Goal: Task Accomplishment & Management: Use online tool/utility

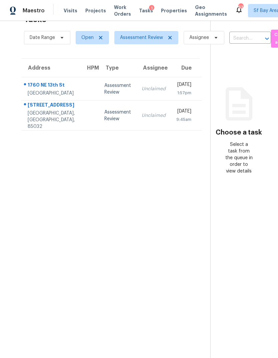
scroll to position [21, 0]
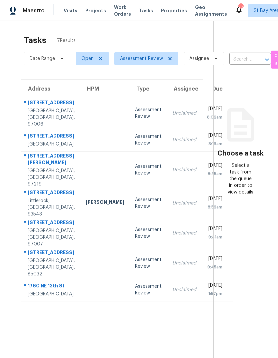
click at [40, 108] on div "[STREET_ADDRESS]" at bounding box center [51, 103] width 47 height 8
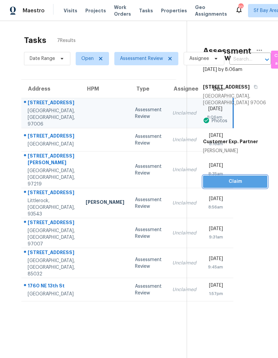
click at [244, 178] on span "Claim" at bounding box center [235, 182] width 54 height 8
click at [242, 178] on span "Claim" at bounding box center [235, 182] width 54 height 8
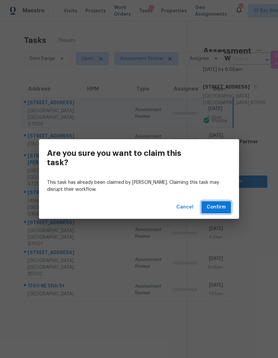
click at [224, 210] on span "Confirm" at bounding box center [216, 207] width 19 height 8
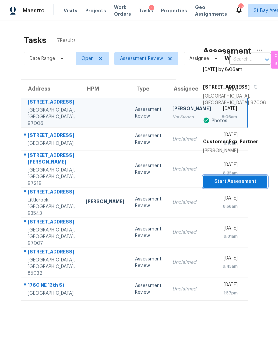
click at [240, 178] on span "Start Assessment" at bounding box center [235, 182] width 54 height 8
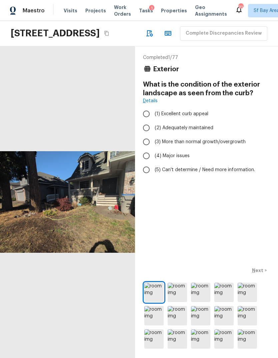
click at [145, 163] on input "(4) Major issues" at bounding box center [146, 156] width 14 height 14
radio input "true"
click at [260, 274] on p "Next" at bounding box center [258, 270] width 13 height 7
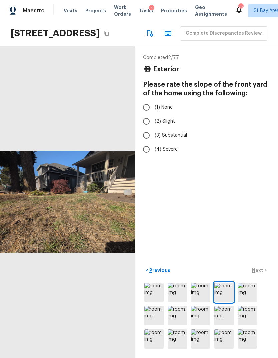
click at [143, 128] on input "(2) Slight" at bounding box center [146, 121] width 14 height 14
radio input "true"
click at [259, 274] on p "Next" at bounding box center [258, 270] width 13 height 7
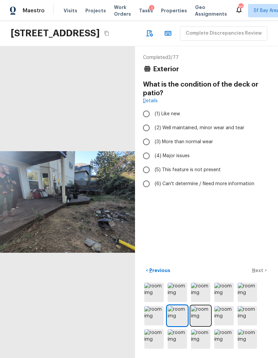
click at [145, 163] on input "(4) Major issues" at bounding box center [146, 156] width 14 height 14
radio input "true"
click at [257, 274] on p "Next" at bounding box center [258, 270] width 13 height 7
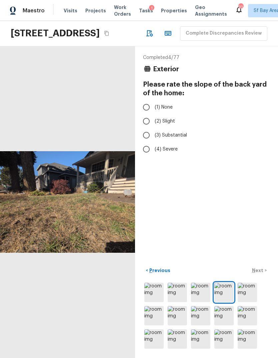
click at [143, 128] on input "(2) Slight" at bounding box center [146, 121] width 14 height 14
radio input "true"
click at [261, 274] on p "Next" at bounding box center [258, 270] width 13 height 7
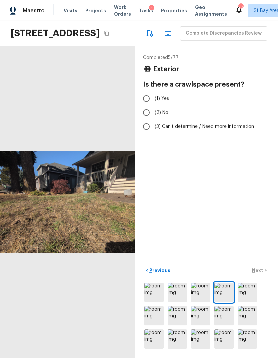
click at [145, 106] on input "(1) Yes" at bounding box center [146, 99] width 14 height 14
radio input "true"
click at [261, 274] on p "Next" at bounding box center [258, 270] width 13 height 7
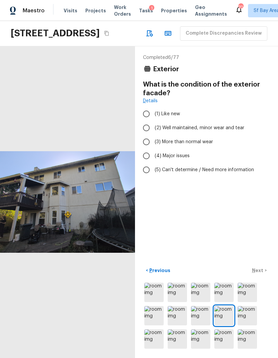
click at [144, 149] on input "(3) More than normal wear" at bounding box center [146, 142] width 14 height 14
radio input "true"
click at [260, 276] on button "Next >" at bounding box center [259, 270] width 21 height 11
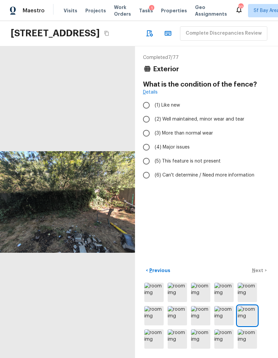
click at [145, 154] on input "(4) Major issues" at bounding box center [146, 147] width 14 height 14
radio input "true"
click at [261, 274] on p "Next" at bounding box center [258, 270] width 13 height 7
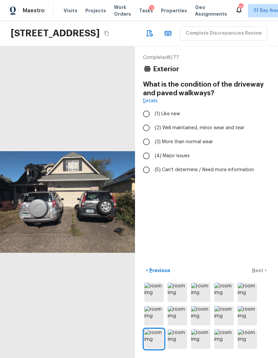
click at [147, 149] on input "(3) More than normal wear" at bounding box center [146, 142] width 14 height 14
radio input "true"
click at [261, 274] on p "Next" at bounding box center [258, 270] width 13 height 7
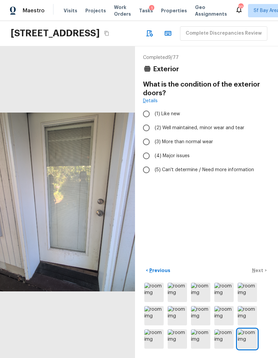
click at [147, 149] on input "(3) More than normal wear" at bounding box center [146, 142] width 14 height 14
radio input "true"
click at [258, 274] on p "Next" at bounding box center [258, 270] width 13 height 7
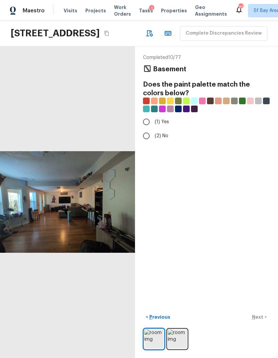
click at [145, 129] on input "(1) Yes" at bounding box center [146, 122] width 14 height 14
radio input "true"
click at [257, 323] on button "Next >" at bounding box center [259, 317] width 21 height 11
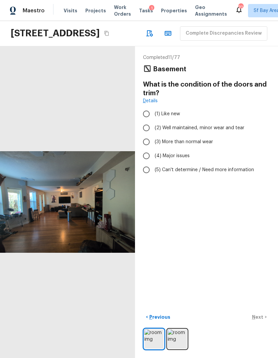
click at [149, 135] on input "(2) Well maintained, minor wear and tear" at bounding box center [146, 128] width 14 height 14
radio input "true"
click at [46, 213] on div at bounding box center [67, 202] width 135 height 312
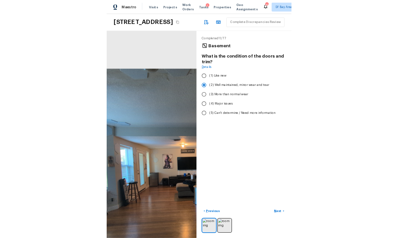
scroll to position [12, 0]
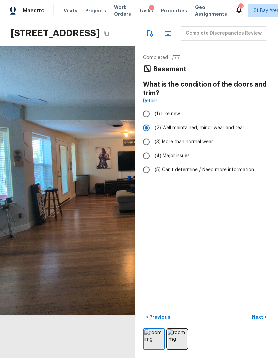
click at [260, 323] on button "Next >" at bounding box center [259, 317] width 21 height 11
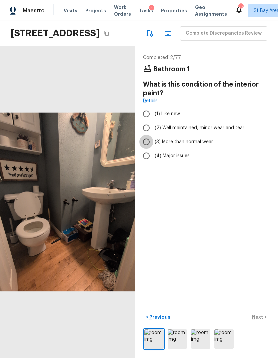
click at [148, 141] on input "(3) More than normal wear" at bounding box center [146, 142] width 14 height 14
radio input "true"
click at [258, 321] on p "Next" at bounding box center [258, 317] width 13 height 7
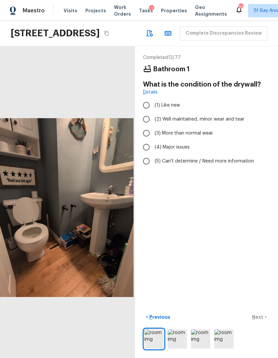
scroll to position [0, 0]
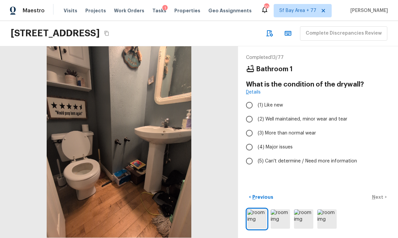
click at [243, 226] on div "Completed 13 / 77 Bathroom 1 What is the condition of the drywall? Details (1) …" at bounding box center [318, 142] width 160 height 192
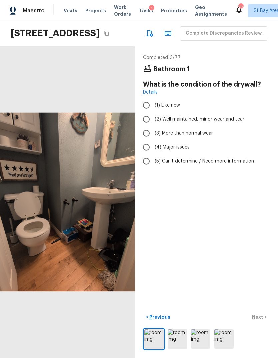
click at [145, 140] on input "(3) More than normal wear" at bounding box center [146, 133] width 14 height 14
radio input "true"
click at [259, 323] on button "Next >" at bounding box center [259, 317] width 21 height 11
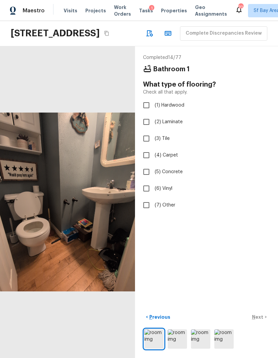
click at [160, 125] on span "(2) Laminate" at bounding box center [169, 122] width 28 height 7
click at [153, 129] on input "(2) Laminate" at bounding box center [146, 122] width 14 height 14
checkbox input "true"
click at [259, 323] on button "Next >" at bounding box center [259, 317] width 21 height 11
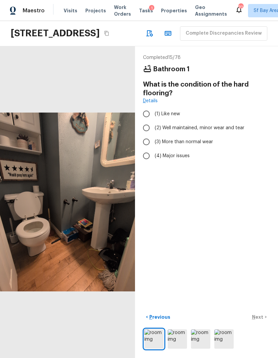
click at [220, 131] on span "(2) Well maintained, minor wear and tear" at bounding box center [200, 128] width 90 height 7
click at [153, 135] on input "(2) Well maintained, minor wear and tear" at bounding box center [146, 128] width 14 height 14
radio input "true"
click at [263, 323] on button "Next >" at bounding box center [259, 317] width 21 height 11
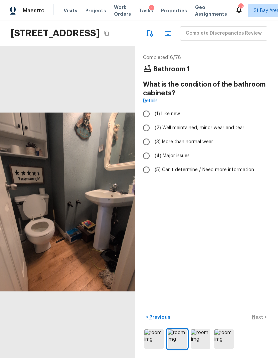
click at [143, 135] on input "(2) Well maintained, minor wear and tear" at bounding box center [146, 128] width 14 height 14
radio input "true"
click at [257, 321] on p "Next" at bounding box center [258, 317] width 13 height 7
click at [146, 135] on input "(2) Well maintained, minor wear and tear" at bounding box center [146, 128] width 14 height 14
radio input "true"
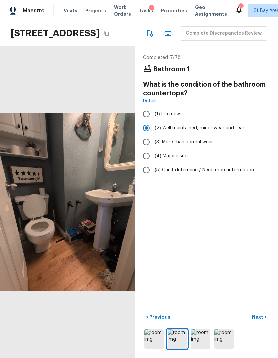
click at [254, 346] on div "Completed 17 / 78 Bathroom 1 What is the condition of the bathroom countertops?…" at bounding box center [206, 202] width 143 height 312
click at [254, 347] on div "Completed 17 / 78 Bathroom 1 What is the condition of the bathroom countertops?…" at bounding box center [206, 202] width 143 height 312
click at [254, 343] on div "Completed 17 / 78 Bathroom 1 What is the condition of the bathroom countertops?…" at bounding box center [206, 202] width 143 height 312
click at [253, 347] on div "Completed 17 / 78 Bathroom 1 What is the condition of the bathroom countertops?…" at bounding box center [206, 202] width 143 height 312
click at [255, 323] on button "Next >" at bounding box center [259, 317] width 21 height 11
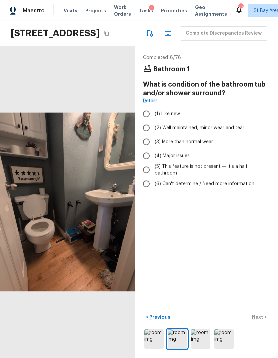
click at [147, 177] on input "(5) This feature is not present — it's a half bathroom" at bounding box center [146, 170] width 14 height 14
radio input "true"
click at [257, 321] on p "Next" at bounding box center [258, 317] width 13 height 7
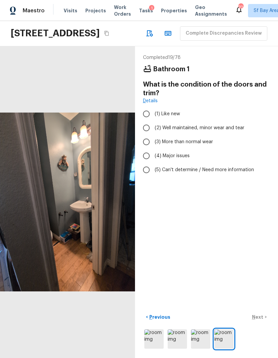
click at [143, 135] on input "(2) Well maintained, minor wear and tear" at bounding box center [146, 128] width 14 height 14
radio input "true"
click at [253, 321] on p "Next" at bounding box center [258, 317] width 13 height 7
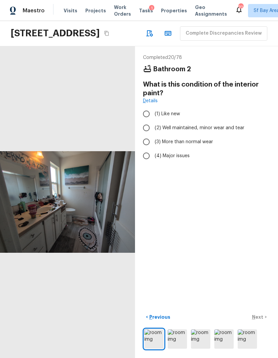
click at [147, 149] on input "(3) More than normal wear" at bounding box center [146, 142] width 14 height 14
radio input "true"
click at [258, 321] on p "Next" at bounding box center [258, 317] width 13 height 7
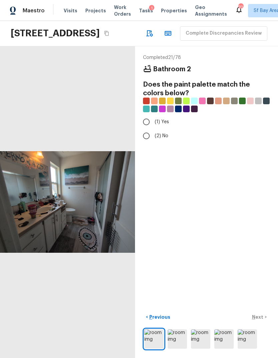
click at [145, 129] on input "(1) Yes" at bounding box center [146, 122] width 14 height 14
radio input "true"
click at [258, 323] on button "Next >" at bounding box center [259, 317] width 21 height 11
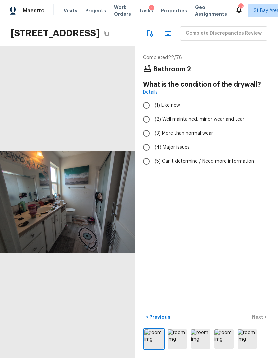
click at [145, 126] on input "(2) Well maintained, minor wear and tear" at bounding box center [146, 119] width 14 height 14
radio input "true"
click at [259, 321] on p "Next" at bounding box center [258, 317] width 13 height 7
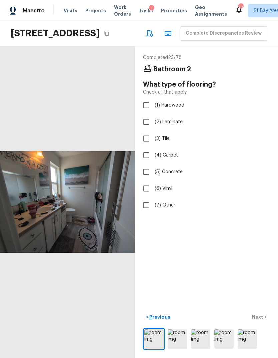
click at [149, 196] on input "(6) Vinyl" at bounding box center [146, 189] width 14 height 14
checkbox input "true"
click at [260, 321] on p "Next" at bounding box center [258, 317] width 13 height 7
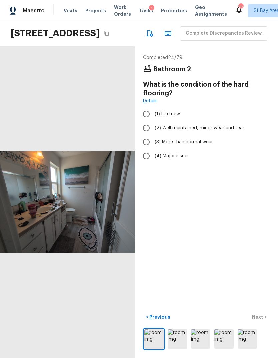
click at [148, 135] on input "(2) Well maintained, minor wear and tear" at bounding box center [146, 128] width 14 height 14
radio input "true"
click at [256, 321] on p "Next" at bounding box center [258, 317] width 13 height 7
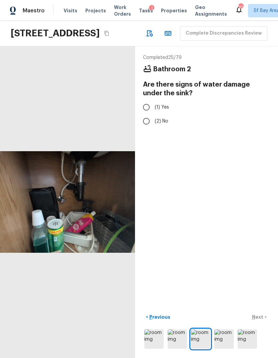
click at [146, 128] on input "(2) No" at bounding box center [146, 121] width 14 height 14
radio input "true"
click at [261, 321] on p "Next" at bounding box center [258, 317] width 13 height 7
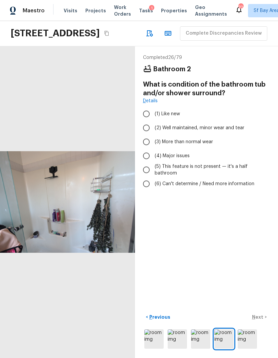
click at [233, 127] on span "(2) Well maintained, minor wear and tear" at bounding box center [200, 128] width 90 height 7
click at [153, 127] on input "(2) Well maintained, minor wear and tear" at bounding box center [146, 128] width 14 height 14
radio input "true"
click at [260, 321] on p "Next" at bounding box center [258, 317] width 13 height 7
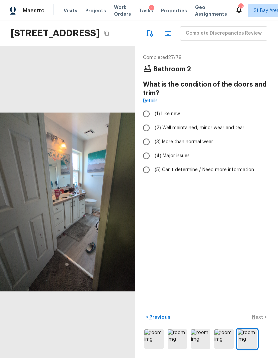
click at [205, 142] on span "(3) More than normal wear" at bounding box center [184, 142] width 58 height 7
click at [153, 142] on input "(3) More than normal wear" at bounding box center [146, 142] width 14 height 14
radio input "true"
click at [260, 321] on p "Next" at bounding box center [258, 317] width 13 height 7
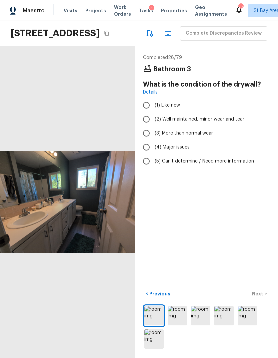
click at [211, 122] on span "(2) Well maintained, minor wear and tear" at bounding box center [200, 119] width 90 height 7
click at [153, 122] on input "(2) Well maintained, minor wear and tear" at bounding box center [146, 119] width 14 height 14
radio input "true"
click at [260, 297] on p "Next" at bounding box center [258, 294] width 13 height 7
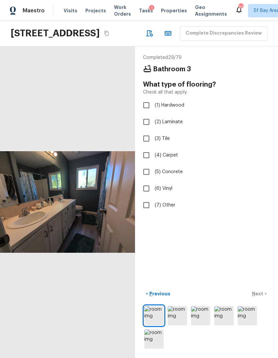
click at [168, 189] on span "(6) Vinyl" at bounding box center [164, 188] width 18 height 7
click at [153, 189] on input "(6) Vinyl" at bounding box center [146, 189] width 14 height 14
checkbox input "true"
click at [260, 297] on p "Next" at bounding box center [258, 294] width 13 height 7
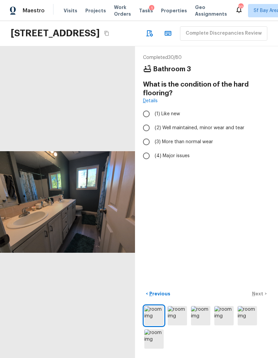
click at [260, 300] on div "< Previous Next >" at bounding box center [206, 294] width 127 height 11
click at [207, 128] on span "(2) Well maintained, minor wear and tear" at bounding box center [200, 128] width 90 height 7
click at [153, 128] on input "(2) Well maintained, minor wear and tear" at bounding box center [146, 128] width 14 height 14
radio input "true"
click at [259, 297] on p "Next" at bounding box center [258, 294] width 13 height 7
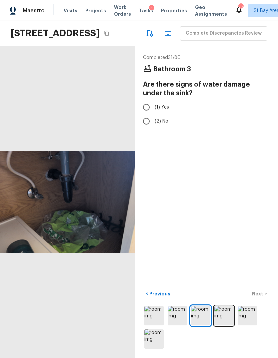
click at [163, 122] on span "(2) No" at bounding box center [162, 121] width 14 height 7
click at [153, 122] on input "(2) No" at bounding box center [146, 121] width 14 height 14
radio input "true"
click at [262, 297] on p "Next" at bounding box center [258, 294] width 13 height 7
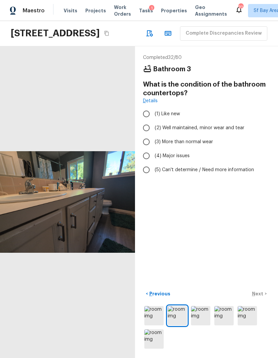
click at [208, 141] on span "(3) More than normal wear" at bounding box center [184, 142] width 58 height 7
click at [153, 141] on input "(3) More than normal wear" at bounding box center [146, 142] width 14 height 14
radio input "true"
click at [260, 297] on p "Next" at bounding box center [258, 294] width 13 height 7
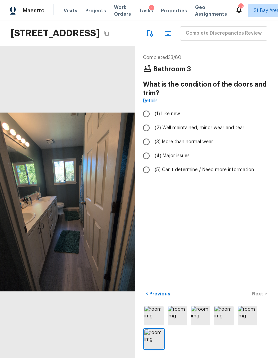
click at [225, 127] on span "(2) Well maintained, minor wear and tear" at bounding box center [200, 128] width 90 height 7
click at [153, 127] on input "(2) Well maintained, minor wear and tear" at bounding box center [146, 128] width 14 height 14
radio input "true"
click at [260, 300] on button "Next >" at bounding box center [259, 294] width 21 height 11
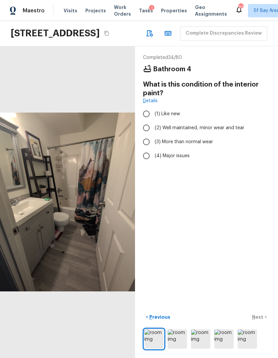
click at [205, 140] on span "(3) More than normal wear" at bounding box center [184, 142] width 58 height 7
click at [153, 140] on input "(3) More than normal wear" at bounding box center [146, 142] width 14 height 14
radio input "true"
click at [259, 321] on p "Next" at bounding box center [258, 317] width 13 height 7
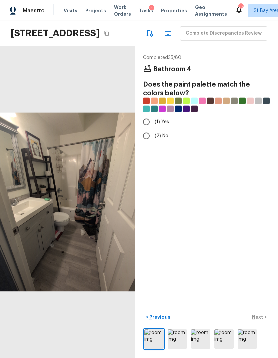
click at [147, 136] on input "(2) No" at bounding box center [146, 136] width 14 height 14
radio input "true"
click at [261, 321] on p "Next" at bounding box center [258, 317] width 13 height 7
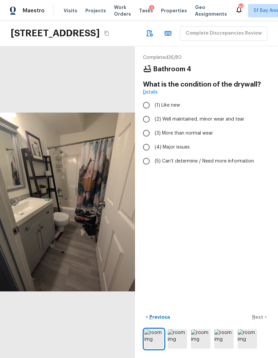
click at [148, 132] on input "(3) More than normal wear" at bounding box center [146, 133] width 14 height 14
radio input "true"
click at [259, 321] on p "Next" at bounding box center [258, 317] width 13 height 7
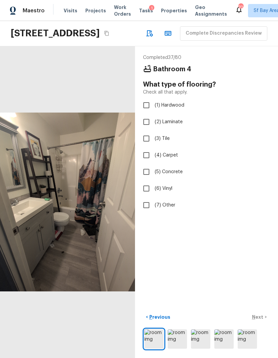
click at [175, 187] on label "(6) Vinyl" at bounding box center [201, 189] width 125 height 14
click at [153, 187] on input "(6) Vinyl" at bounding box center [146, 189] width 14 height 14
checkbox input "true"
click at [261, 321] on p "Next" at bounding box center [258, 317] width 13 height 7
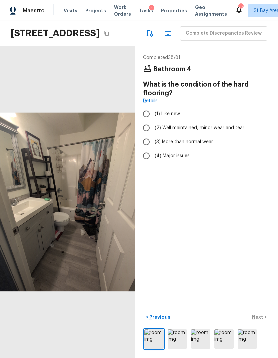
click at [195, 128] on span "(2) Well maintained, minor wear and tear" at bounding box center [200, 128] width 90 height 7
click at [153, 128] on input "(2) Well maintained, minor wear and tear" at bounding box center [146, 128] width 14 height 14
radio input "true"
click at [260, 321] on p "Next" at bounding box center [258, 317] width 13 height 7
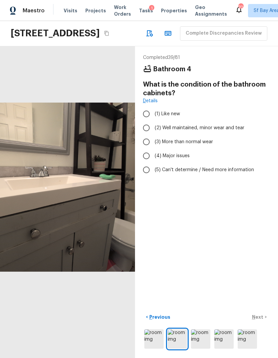
click at [201, 141] on span "(3) More than normal wear" at bounding box center [184, 142] width 58 height 7
click at [153, 141] on input "(3) More than normal wear" at bounding box center [146, 142] width 14 height 14
radio input "true"
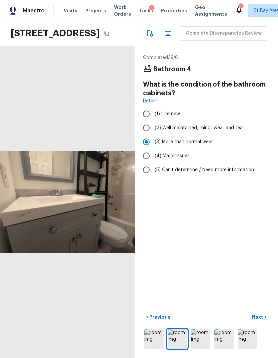
click at [260, 321] on p "Next" at bounding box center [258, 317] width 13 height 7
click at [202, 136] on label "(3) More than normal wear" at bounding box center [201, 142] width 125 height 14
click at [153, 136] on input "(3) More than normal wear" at bounding box center [146, 142] width 14 height 14
radio input "true"
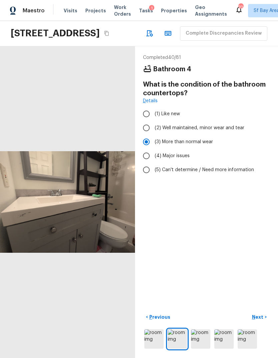
click at [263, 321] on p "Next" at bounding box center [258, 317] width 13 height 7
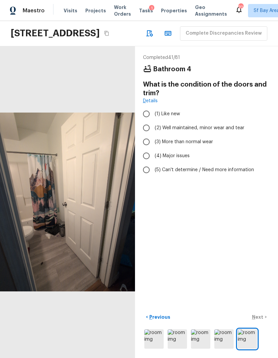
click at [200, 136] on label "(3) More than normal wear" at bounding box center [201, 142] width 125 height 14
click at [153, 136] on input "(3) More than normal wear" at bounding box center [146, 142] width 14 height 14
radio input "true"
click at [236, 125] on span "(2) Well maintained, minor wear and tear" at bounding box center [200, 128] width 90 height 7
click at [153, 124] on input "(2) Well maintained, minor wear and tear" at bounding box center [146, 128] width 14 height 14
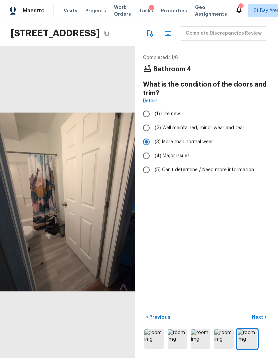
radio input "true"
click at [261, 321] on p "Next" at bounding box center [258, 317] width 13 height 7
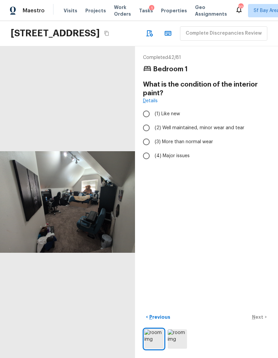
click at [204, 139] on span "(3) More than normal wear" at bounding box center [184, 142] width 58 height 7
click at [153, 138] on input "(3) More than normal wear" at bounding box center [146, 142] width 14 height 14
radio input "true"
click at [259, 321] on p "Next" at bounding box center [258, 317] width 13 height 7
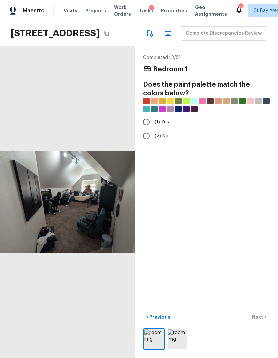
click at [146, 135] on input "(2) No" at bounding box center [146, 136] width 14 height 14
radio input "true"
click at [259, 321] on p "Next" at bounding box center [258, 317] width 13 height 7
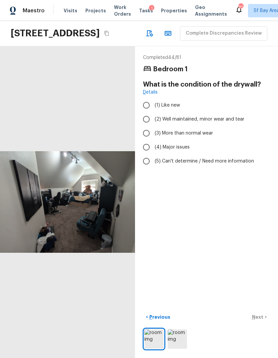
click at [145, 127] on input "(3) More than normal wear" at bounding box center [146, 133] width 14 height 14
radio input "true"
click at [258, 321] on p "Next" at bounding box center [258, 317] width 13 height 7
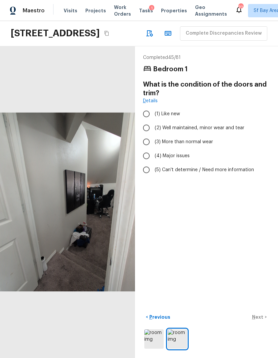
click at [194, 139] on span "(3) More than normal wear" at bounding box center [184, 142] width 58 height 7
click at [153, 138] on input "(3) More than normal wear" at bounding box center [146, 142] width 14 height 14
radio input "true"
click at [260, 321] on p "Next" at bounding box center [258, 317] width 13 height 7
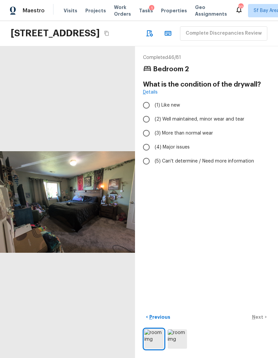
click at [207, 130] on span "(3) More than normal wear" at bounding box center [184, 133] width 58 height 7
click at [153, 130] on input "(3) More than normal wear" at bounding box center [146, 133] width 14 height 14
radio input "true"
click at [220, 116] on span "(2) Well maintained, minor wear and tear" at bounding box center [200, 119] width 90 height 7
click at [153, 115] on input "(2) Well maintained, minor wear and tear" at bounding box center [146, 119] width 14 height 14
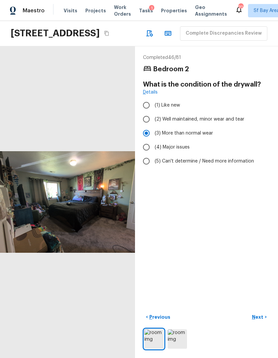
radio input "true"
click at [263, 321] on p "Next" at bounding box center [258, 317] width 13 height 7
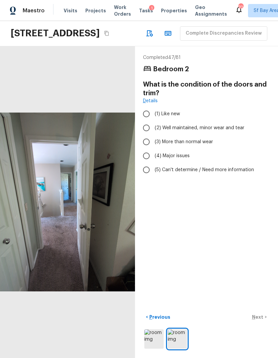
click at [211, 139] on span "(3) More than normal wear" at bounding box center [184, 142] width 58 height 7
click at [153, 136] on input "(3) More than normal wear" at bounding box center [146, 142] width 14 height 14
radio input "true"
click at [260, 321] on p "Next" at bounding box center [258, 317] width 13 height 7
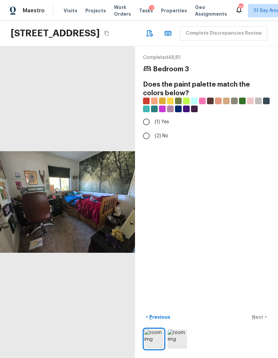
click at [163, 120] on span "(1) Yes" at bounding box center [162, 122] width 14 height 7
click at [153, 120] on input "(1) Yes" at bounding box center [146, 122] width 14 height 14
radio input "true"
click at [263, 321] on p "Next" at bounding box center [258, 317] width 13 height 7
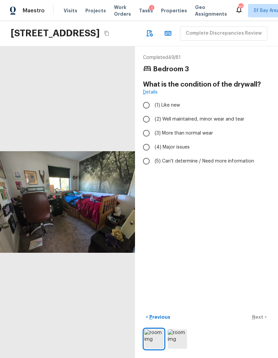
click at [221, 117] on span "(2) Well maintained, minor wear and tear" at bounding box center [200, 119] width 90 height 7
click at [153, 117] on input "(2) Well maintained, minor wear and tear" at bounding box center [146, 119] width 14 height 14
radio input "true"
click at [206, 133] on span "(3) More than normal wear" at bounding box center [184, 133] width 58 height 7
click at [153, 133] on input "(3) More than normal wear" at bounding box center [146, 133] width 14 height 14
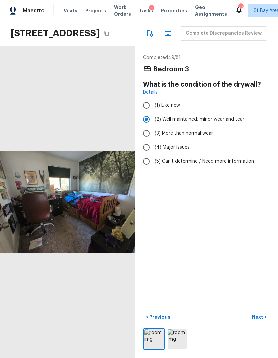
radio input "true"
click at [266, 323] on button "Next >" at bounding box center [259, 317] width 21 height 11
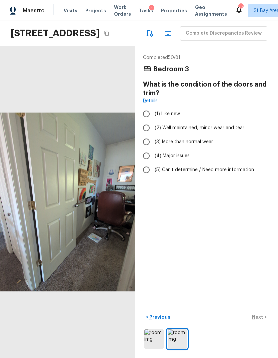
click at [228, 127] on span "(2) Well maintained, minor wear and tear" at bounding box center [200, 128] width 90 height 7
click at [153, 127] on input "(2) Well maintained, minor wear and tear" at bounding box center [146, 128] width 14 height 14
radio input "true"
click at [259, 323] on button "Next >" at bounding box center [259, 317] width 21 height 11
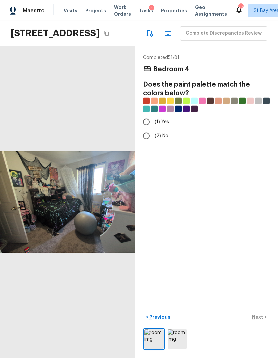
click at [152, 132] on input "(2) No" at bounding box center [146, 136] width 14 height 14
radio input "true"
click at [266, 323] on button "Next >" at bounding box center [259, 317] width 21 height 11
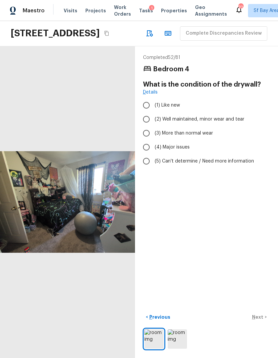
click at [235, 121] on label "(2) Well maintained, minor wear and tear" at bounding box center [201, 119] width 125 height 14
click at [153, 121] on input "(2) Well maintained, minor wear and tear" at bounding box center [146, 119] width 14 height 14
radio input "true"
click at [215, 133] on label "(3) More than normal wear" at bounding box center [201, 133] width 125 height 14
click at [153, 133] on input "(3) More than normal wear" at bounding box center [146, 133] width 14 height 14
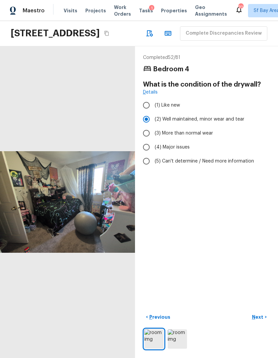
radio input "true"
click at [260, 321] on p "Next" at bounding box center [258, 317] width 13 height 7
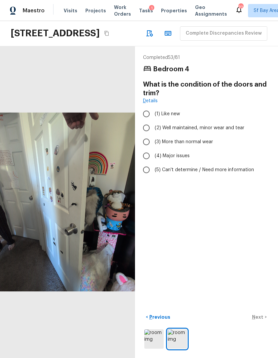
click at [197, 139] on span "(3) More than normal wear" at bounding box center [184, 142] width 58 height 7
click at [153, 138] on input "(3) More than normal wear" at bounding box center [146, 142] width 14 height 14
radio input "true"
click at [262, 321] on p "Next" at bounding box center [258, 317] width 13 height 7
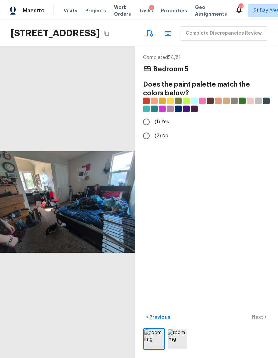
click at [144, 134] on input "(2) No" at bounding box center [146, 136] width 14 height 14
radio input "true"
click at [261, 321] on p "Next" at bounding box center [258, 317] width 13 height 7
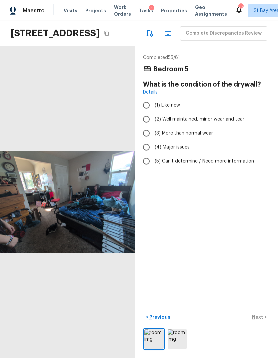
click at [216, 118] on span "(2) Well maintained, minor wear and tear" at bounding box center [200, 119] width 90 height 7
click at [153, 118] on input "(2) Well maintained, minor wear and tear" at bounding box center [146, 119] width 14 height 14
radio input "true"
click at [263, 323] on button "Next >" at bounding box center [259, 317] width 21 height 11
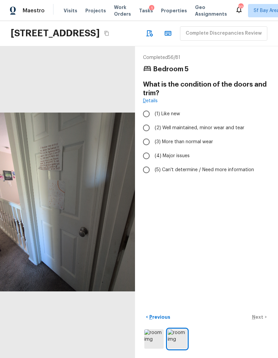
click at [210, 128] on span "(2) Well maintained, minor wear and tear" at bounding box center [200, 128] width 90 height 7
click at [153, 128] on input "(2) Well maintained, minor wear and tear" at bounding box center [146, 128] width 14 height 14
radio input "true"
click at [207, 149] on label "(4) Major issues" at bounding box center [201, 156] width 125 height 14
click at [153, 149] on input "(4) Major issues" at bounding box center [146, 156] width 14 height 14
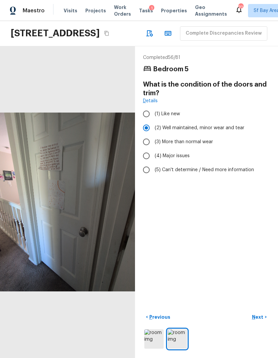
radio input "true"
click at [204, 139] on span "(3) More than normal wear" at bounding box center [184, 142] width 58 height 7
click at [153, 138] on input "(3) More than normal wear" at bounding box center [146, 142] width 14 height 14
radio input "true"
click at [261, 323] on button "Next >" at bounding box center [259, 317] width 21 height 11
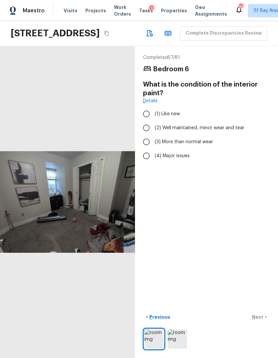
click at [203, 139] on span "(3) More than normal wear" at bounding box center [184, 142] width 58 height 7
click at [153, 137] on input "(3) More than normal wear" at bounding box center [146, 142] width 14 height 14
radio input "true"
click at [262, 321] on p "Next" at bounding box center [258, 317] width 13 height 7
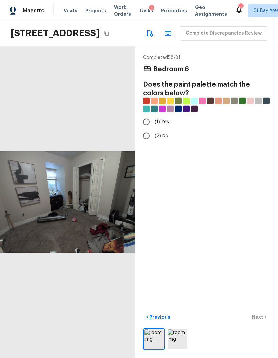
click at [148, 136] on input "(2) No" at bounding box center [146, 136] width 14 height 14
radio input "true"
click at [259, 323] on button "Next >" at bounding box center [259, 317] width 21 height 11
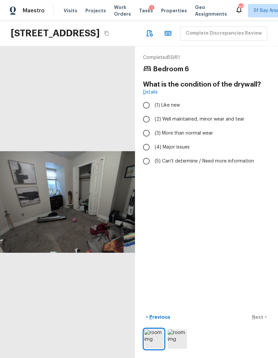
click at [207, 123] on span "(2) Well maintained, minor wear and tear" at bounding box center [200, 119] width 90 height 7
click at [153, 126] on input "(2) Well maintained, minor wear and tear" at bounding box center [146, 119] width 14 height 14
radio input "true"
click at [261, 323] on button "Next >" at bounding box center [259, 317] width 21 height 11
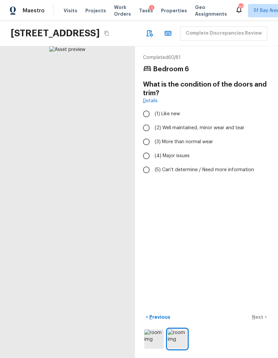
click at [236, 131] on span "(2) Well maintained, minor wear and tear" at bounding box center [200, 128] width 90 height 7
click at [153, 135] on input "(2) Well maintained, minor wear and tear" at bounding box center [146, 128] width 14 height 14
radio input "true"
click at [261, 323] on button "Next >" at bounding box center [259, 317] width 21 height 11
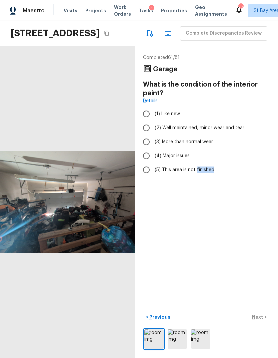
click at [209, 131] on span "(2) Well maintained, minor wear and tear" at bounding box center [200, 128] width 90 height 7
click at [153, 135] on input "(2) Well maintained, minor wear and tear" at bounding box center [146, 128] width 14 height 14
radio input "true"
click at [198, 145] on span "(3) More than normal wear" at bounding box center [184, 142] width 58 height 7
click at [153, 149] on input "(3) More than normal wear" at bounding box center [146, 142] width 14 height 14
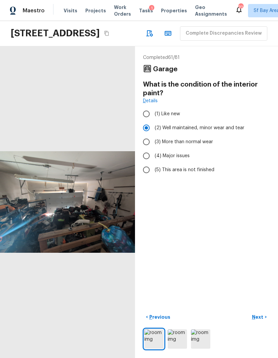
radio input "true"
click at [258, 321] on p "Next" at bounding box center [258, 317] width 13 height 7
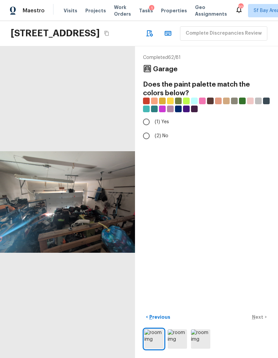
click at [159, 143] on label "(2) No" at bounding box center [201, 136] width 125 height 14
click at [153, 143] on input "(2) No" at bounding box center [146, 136] width 14 height 14
radio input "true"
click at [259, 321] on p "Next" at bounding box center [258, 317] width 13 height 7
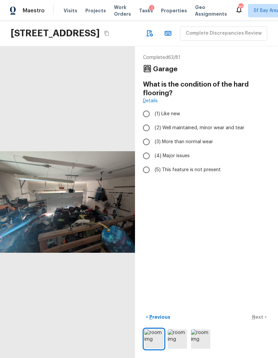
click at [181, 149] on label "(3) More than normal wear" at bounding box center [201, 142] width 125 height 14
click at [153, 149] on input "(3) More than normal wear" at bounding box center [146, 142] width 14 height 14
radio input "true"
click at [260, 321] on p "Next" at bounding box center [258, 317] width 13 height 7
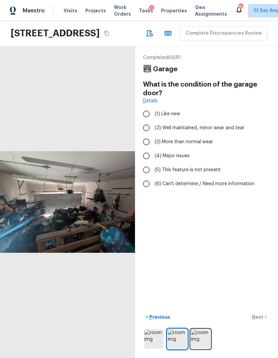
click at [180, 159] on span "(4) Major issues" at bounding box center [172, 156] width 35 height 7
click at [153, 163] on input "(4) Major issues" at bounding box center [146, 156] width 14 height 14
radio input "true"
click at [262, 323] on button "Next >" at bounding box center [259, 317] width 21 height 11
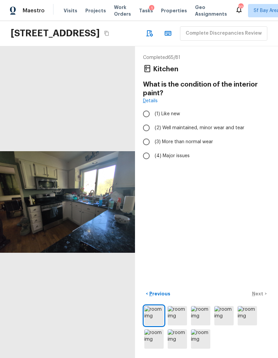
click at [199, 145] on span "(3) More than normal wear" at bounding box center [184, 142] width 58 height 7
click at [153, 149] on input "(3) More than normal wear" at bounding box center [146, 142] width 14 height 14
radio input "true"
click at [258, 297] on p "Next" at bounding box center [258, 294] width 13 height 7
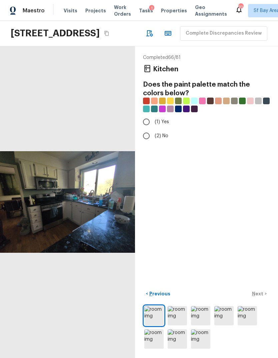
click at [162, 139] on span "(2) No" at bounding box center [162, 136] width 14 height 7
click at [153, 143] on input "(2) No" at bounding box center [146, 136] width 14 height 14
radio input "true"
click at [260, 297] on p "Next" at bounding box center [258, 294] width 13 height 7
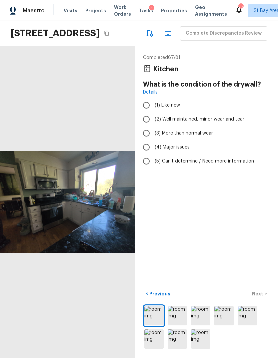
click at [234, 123] on span "(2) Well maintained, minor wear and tear" at bounding box center [200, 119] width 90 height 7
click at [153, 126] on input "(2) Well maintained, minor wear and tear" at bounding box center [146, 119] width 14 height 14
radio input "true"
click at [258, 297] on p "Next" at bounding box center [258, 294] width 13 height 7
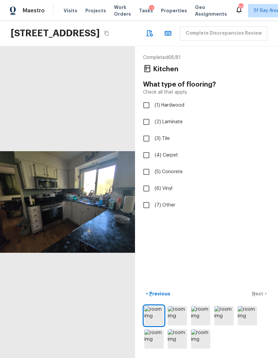
click at [169, 109] on span "(1) Hardwood" at bounding box center [170, 105] width 30 height 7
click at [153, 112] on input "(1) Hardwood" at bounding box center [146, 105] width 14 height 14
checkbox input "true"
click at [251, 297] on div "Completed 68 / 82 Kitchen What type of flooring? Check all that apply. (1) Hard…" at bounding box center [206, 202] width 143 height 312
click at [259, 297] on p "Next" at bounding box center [258, 294] width 13 height 7
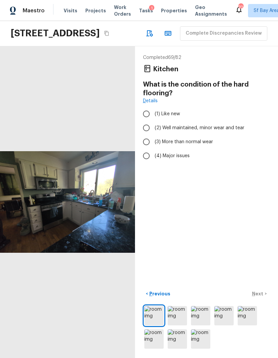
click at [232, 135] on label "(2) Well maintained, minor wear and tear" at bounding box center [201, 128] width 125 height 14
click at [153, 135] on input "(2) Well maintained, minor wear and tear" at bounding box center [146, 128] width 14 height 14
radio input "true"
click at [261, 297] on p "Next" at bounding box center [258, 294] width 13 height 7
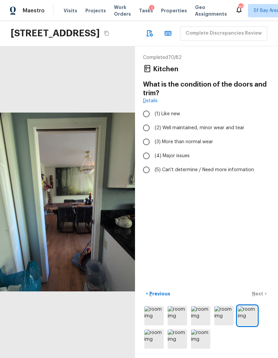
click at [225, 131] on span "(2) Well maintained, minor wear and tear" at bounding box center [200, 128] width 90 height 7
click at [153, 135] on input "(2) Well maintained, minor wear and tear" at bounding box center [146, 128] width 14 height 14
radio input "true"
click at [266, 300] on button "Next >" at bounding box center [259, 294] width 21 height 11
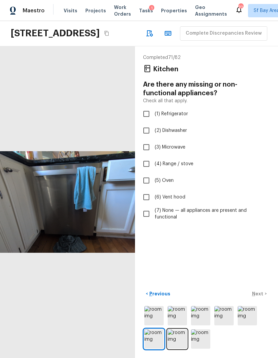
click at [259, 297] on div "Completed 71 / 82 Kitchen Are there any missing or non-functional appliances? C…" at bounding box center [206, 202] width 143 height 312
click at [229, 326] on img at bounding box center [223, 315] width 19 height 19
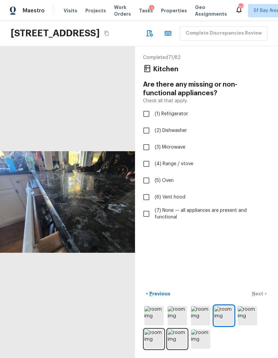
click at [250, 326] on img at bounding box center [247, 315] width 19 height 19
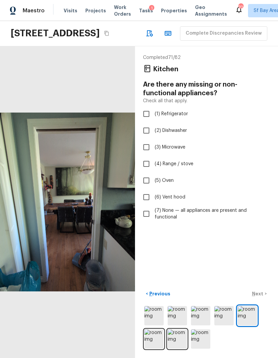
scroll to position [25, 0]
click at [158, 342] on img at bounding box center [153, 339] width 19 height 19
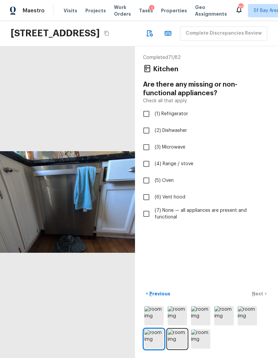
click at [187, 339] on img at bounding box center [177, 339] width 19 height 19
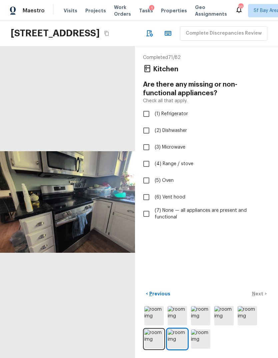
click at [157, 207] on span "(7) None — all appliances are present and functional" at bounding box center [210, 213] width 110 height 13
click at [153, 207] on input "(7) None — all appliances are present and functional" at bounding box center [146, 214] width 14 height 14
checkbox input "true"
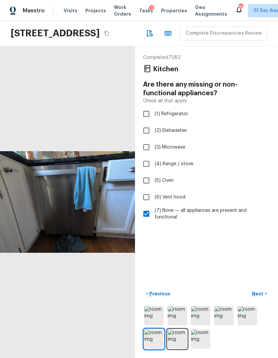
click at [261, 294] on p "Next" at bounding box center [258, 294] width 13 height 7
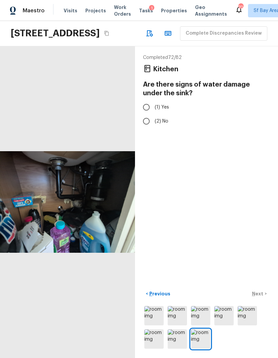
click at [150, 100] on input "(1) Yes" at bounding box center [146, 107] width 14 height 14
radio input "true"
click at [261, 293] on p "Next" at bounding box center [258, 294] width 13 height 7
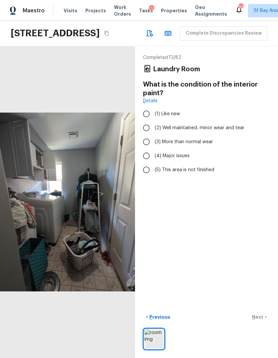
click at [192, 139] on span "(3) More than normal wear" at bounding box center [184, 142] width 58 height 7
click at [153, 135] on input "(3) More than normal wear" at bounding box center [146, 142] width 14 height 14
radio input "true"
click at [262, 316] on p "Next" at bounding box center [258, 317] width 13 height 7
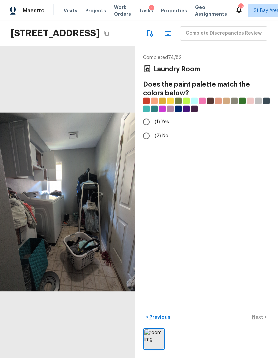
click at [145, 129] on input "(2) No" at bounding box center [146, 136] width 14 height 14
radio input "true"
click at [260, 319] on p "Next" at bounding box center [258, 317] width 13 height 7
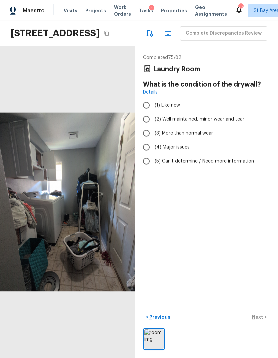
click at [204, 112] on label "(2) Well maintained, minor wear and tear" at bounding box center [201, 119] width 125 height 14
click at [153, 112] on input "(2) Well maintained, minor wear and tear" at bounding box center [146, 119] width 14 height 14
radio input "true"
click at [260, 317] on p "Next" at bounding box center [258, 317] width 13 height 7
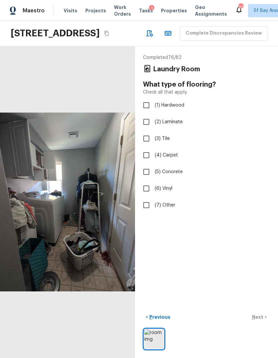
click at [172, 198] on label "(7) Other" at bounding box center [201, 205] width 125 height 14
click at [153, 198] on input "(7) Other" at bounding box center [146, 205] width 14 height 14
checkbox input "true"
click at [170, 185] on span "(6) Vinyl" at bounding box center [164, 188] width 18 height 7
click at [153, 182] on input "(6) Vinyl" at bounding box center [146, 189] width 14 height 14
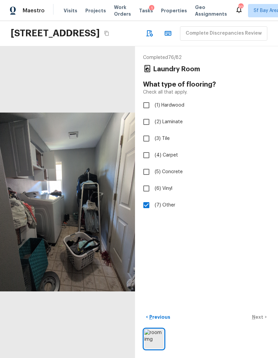
checkbox input "true"
click at [160, 202] on span "(7) Other" at bounding box center [165, 205] width 21 height 7
click at [153, 198] on input "(7) Other" at bounding box center [146, 205] width 14 height 14
checkbox input "false"
click at [261, 315] on p "Next" at bounding box center [258, 317] width 13 height 7
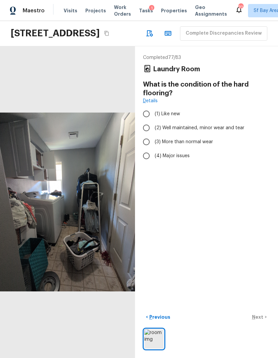
click at [217, 125] on span "(2) Well maintained, minor wear and tear" at bounding box center [200, 128] width 90 height 7
click at [153, 121] on input "(2) Well maintained, minor wear and tear" at bounding box center [146, 128] width 14 height 14
radio input "true"
click at [207, 139] on span "(3) More than normal wear" at bounding box center [184, 142] width 58 height 7
click at [153, 135] on input "(3) More than normal wear" at bounding box center [146, 142] width 14 height 14
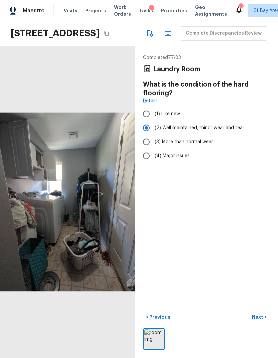
radio input "true"
click at [259, 316] on p "Next" at bounding box center [258, 317] width 13 height 7
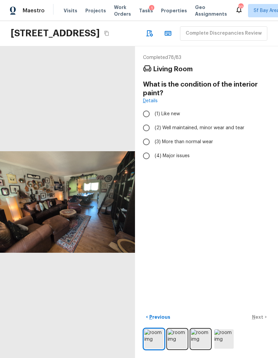
click at [183, 153] on span "(4) Major issues" at bounding box center [172, 156] width 35 height 7
click at [153, 149] on input "(4) Major issues" at bounding box center [146, 156] width 14 height 14
radio input "true"
click at [260, 317] on p "Next" at bounding box center [258, 317] width 13 height 7
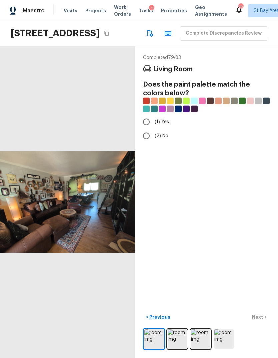
click at [162, 133] on span "(2) No" at bounding box center [162, 136] width 14 height 7
click at [153, 129] on input "(2) No" at bounding box center [146, 136] width 14 height 14
radio input "true"
click at [260, 319] on p "Next" at bounding box center [258, 317] width 13 height 7
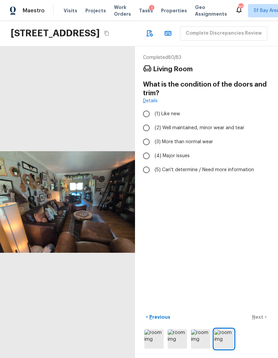
click at [196, 139] on span "(3) More than normal wear" at bounding box center [184, 142] width 58 height 7
click at [153, 135] on input "(3) More than normal wear" at bounding box center [146, 142] width 14 height 14
radio input "true"
click at [259, 311] on div "Completed 80 / 83 Living Room What is the condition of the doors and trim? Deta…" at bounding box center [206, 202] width 143 height 312
click at [260, 316] on p "Next" at bounding box center [258, 317] width 13 height 7
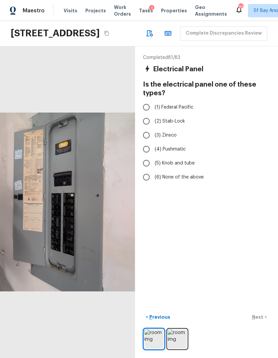
scroll to position [0, 0]
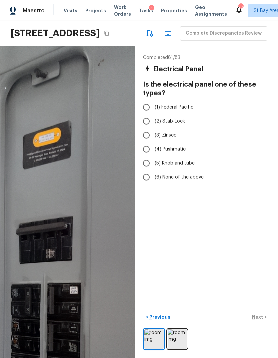
click at [146, 170] on input "(6) None of the above" at bounding box center [146, 177] width 14 height 14
radio input "true"
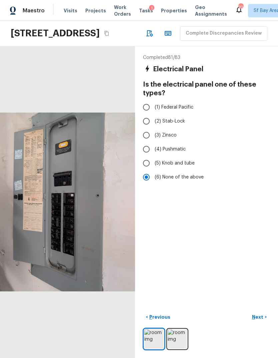
click at [262, 321] on p "Next" at bounding box center [258, 317] width 13 height 7
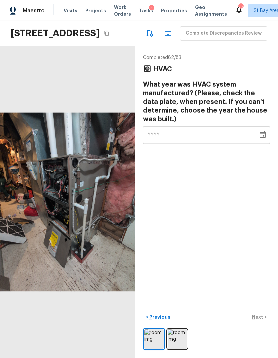
click at [209, 126] on div "YYYY" at bounding box center [201, 135] width 106 height 18
type input "2000"
click at [256, 167] on div "Completed 82 / 83 HVAC What year was HVAC system manufactured? (Please, check t…" at bounding box center [206, 202] width 143 height 312
click at [182, 342] on img at bounding box center [177, 339] width 19 height 19
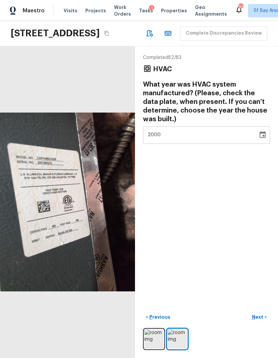
click at [261, 321] on p "Next" at bounding box center [258, 317] width 13 height 7
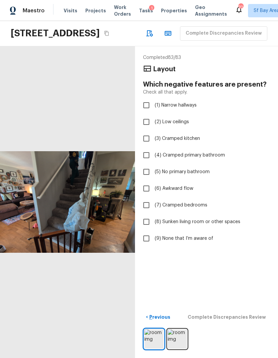
click at [185, 235] on span "(9) None that I’m aware of" at bounding box center [184, 238] width 59 height 7
click at [153, 232] on input "(9) None that I’m aware of" at bounding box center [146, 239] width 14 height 14
checkbox input "true"
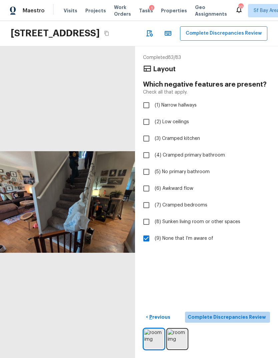
click at [255, 321] on p "Complete Discrepancies Review" at bounding box center [228, 317] width 80 height 7
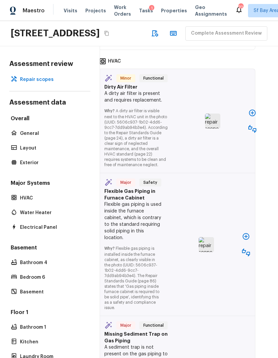
scroll to position [1099, 12]
click at [252, 117] on icon "button" at bounding box center [252, 113] width 7 height 7
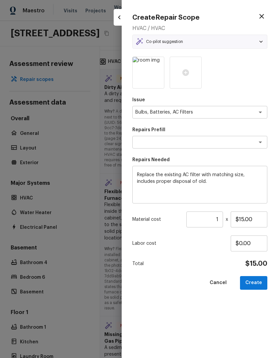
type textarea "Replace AC filter(s) per"
click at [257, 283] on button "Create" at bounding box center [253, 283] width 27 height 14
type input "$0.00"
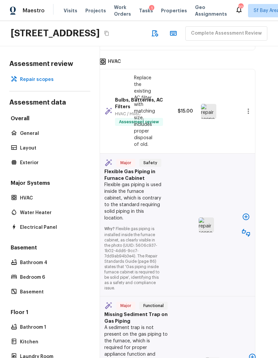
click at [246, 220] on icon "button" at bounding box center [246, 217] width 7 height 7
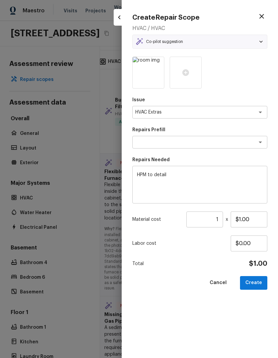
type textarea "Add A Task"
click at [257, 222] on input "$1.00" at bounding box center [249, 220] width 37 height 16
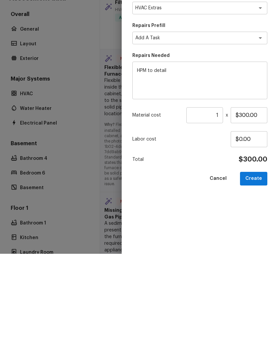
click at [254, 276] on button "Create" at bounding box center [253, 283] width 27 height 14
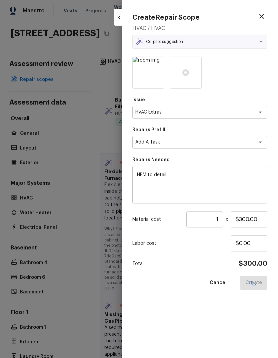
type input "$1.00"
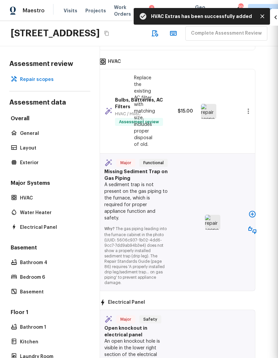
type input "$0.00"
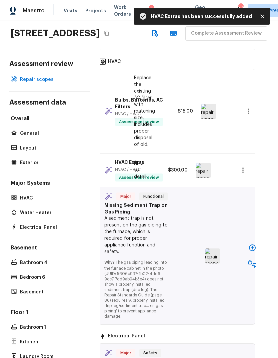
click at [248, 252] on icon "button" at bounding box center [252, 248] width 8 height 8
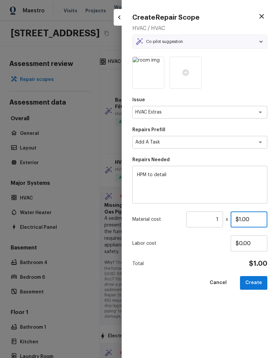
click at [256, 216] on input "$1.00" at bounding box center [249, 220] width 37 height 16
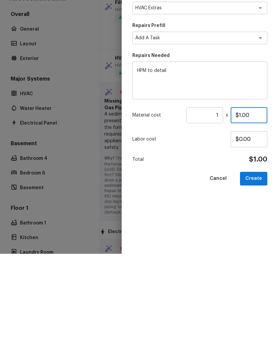
click at [260, 212] on input "$1.00" at bounding box center [249, 220] width 37 height 16
click at [259, 276] on button "Create" at bounding box center [253, 283] width 27 height 14
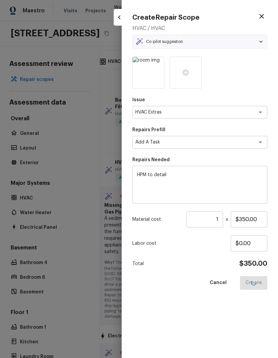
type input "$1.00"
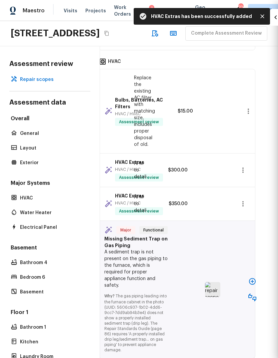
type input "$0.00"
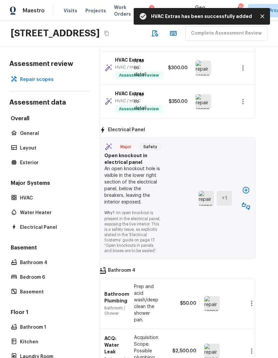
scroll to position [1202, 12]
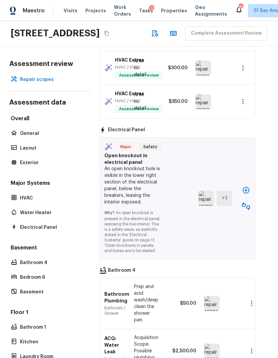
click at [245, 194] on icon "button" at bounding box center [246, 190] width 7 height 7
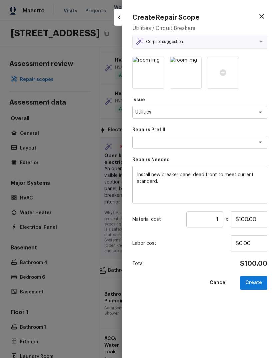
type textarea "Breaker panel"
click at [253, 281] on button "Create" at bounding box center [253, 283] width 27 height 14
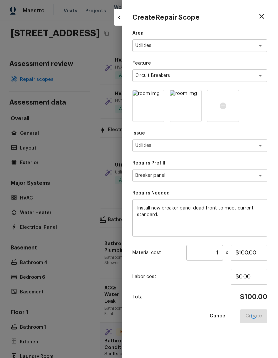
type input "$0.00"
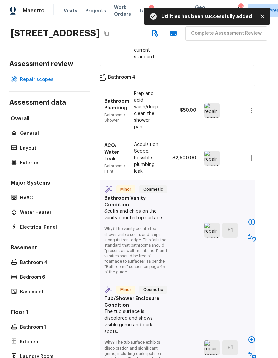
scroll to position [1345, 12]
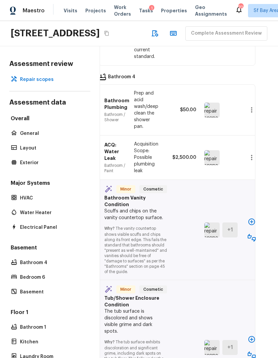
click at [249, 225] on icon "button" at bounding box center [251, 222] width 7 height 7
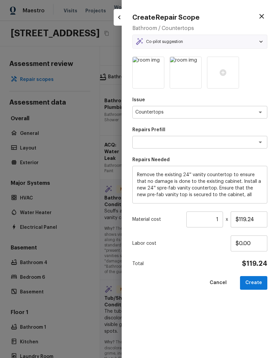
type textarea "Pre-fab Vanity Top (24'')"
click at [258, 280] on button "Create" at bounding box center [253, 283] width 27 height 14
type input "$0.00"
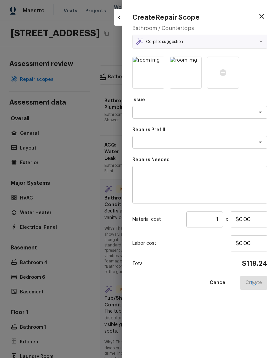
scroll to position [6, 0]
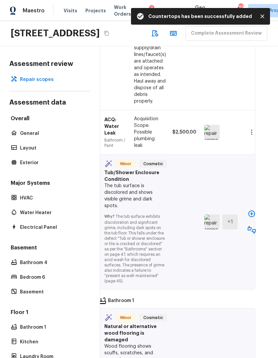
click at [251, 214] on icon "button" at bounding box center [252, 214] width 8 height 8
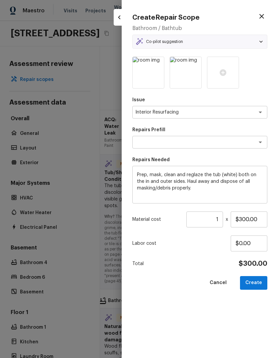
type textarea "Reglaze Tub"
click at [241, 216] on input "$300.00" at bounding box center [249, 220] width 37 height 16
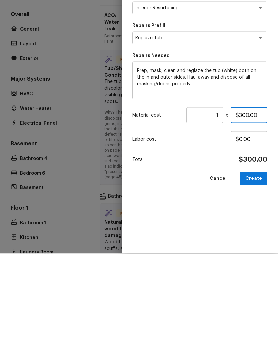
click at [246, 212] on input "$300.00" at bounding box center [249, 220] width 37 height 16
type input "$450.00"
click at [249, 276] on button "Create" at bounding box center [253, 283] width 27 height 14
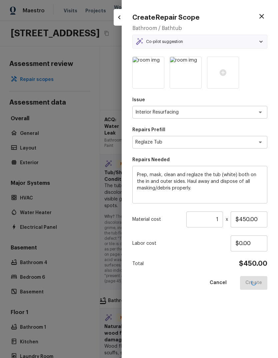
type input "$0.00"
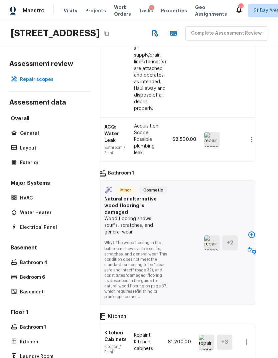
scroll to position [1644, 12]
click at [249, 232] on icon "button" at bounding box center [251, 235] width 7 height 7
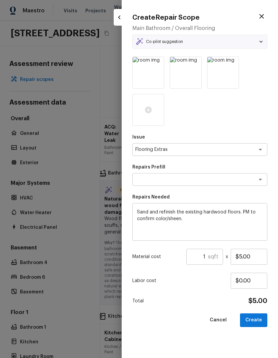
type textarea "Sand and Refinish Hardwood Flooring"
click at [208, 256] on input "1" at bounding box center [197, 257] width 22 height 16
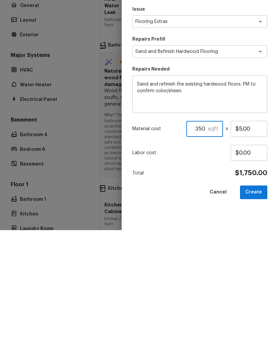
click at [259, 314] on button "Create" at bounding box center [253, 321] width 27 height 14
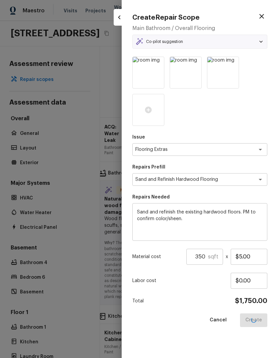
type input "1"
type input "$0.00"
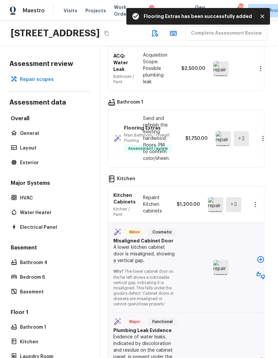
scroll to position [1721, 2]
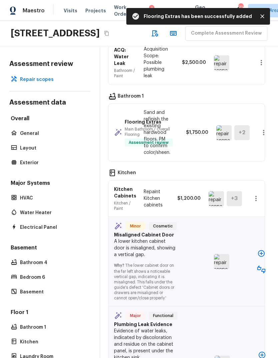
click at [261, 250] on icon "button" at bounding box center [261, 254] width 8 height 8
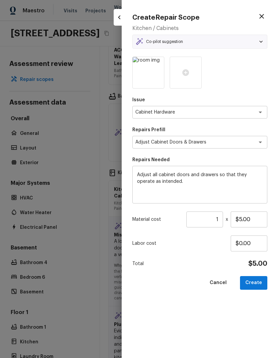
type textarea "Adjust Cabinet Doors & Drawers"
click at [256, 282] on button "Create" at bounding box center [253, 283] width 27 height 14
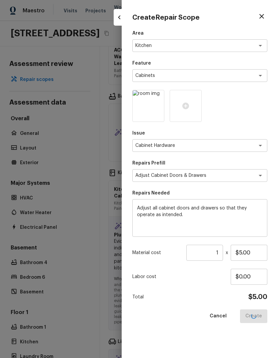
type input "$0.00"
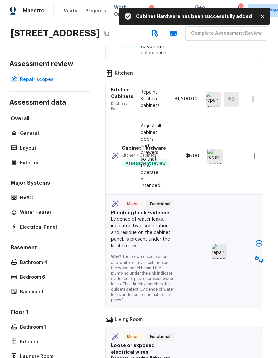
scroll to position [1831, 6]
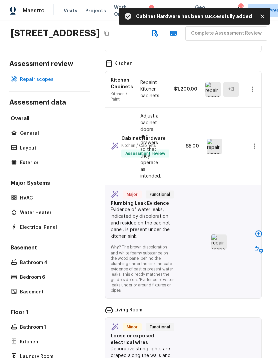
click at [259, 227] on button "button" at bounding box center [258, 233] width 13 height 13
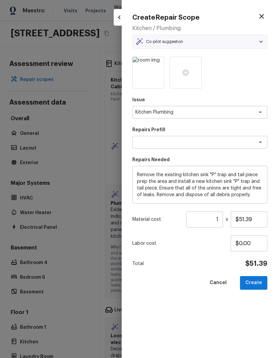
type textarea "Replace Kitchen "P" Trap"
click at [240, 219] on input "$51.39" at bounding box center [249, 220] width 37 height 16
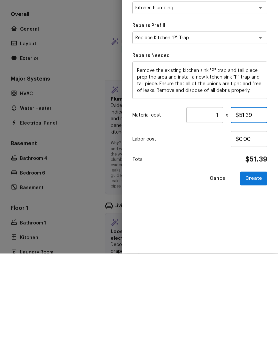
click at [242, 212] on input "$51.39" at bounding box center [249, 220] width 37 height 16
click at [243, 212] on input "$51.39" at bounding box center [249, 220] width 37 height 16
click at [257, 276] on button "Create" at bounding box center [253, 283] width 27 height 14
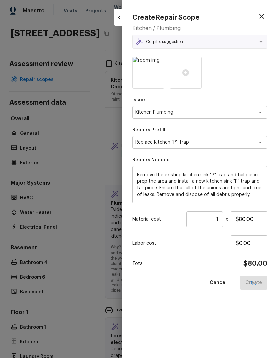
type input "$51.39"
type input "$0.00"
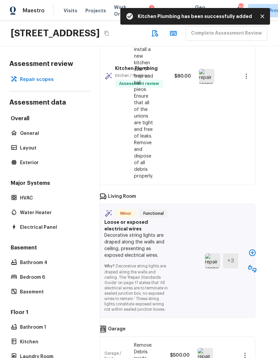
scroll to position [2066, 12]
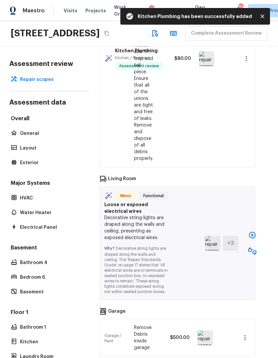
click at [251, 231] on icon "button" at bounding box center [252, 235] width 8 height 8
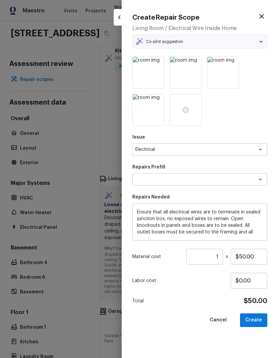
type textarea "Terminate/Conceal Wiring"
click at [256, 315] on button "Create" at bounding box center [253, 321] width 27 height 14
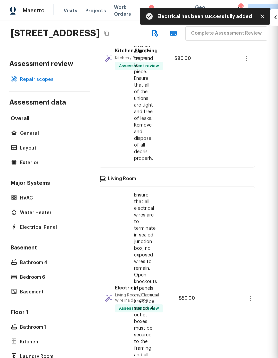
type input "$0.00"
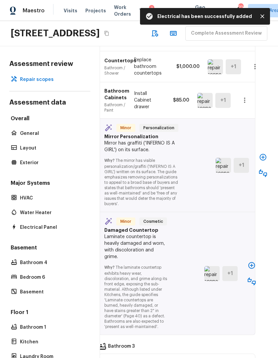
scroll to position [2542, 12]
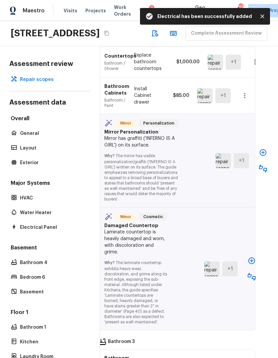
click at [262, 149] on icon "button" at bounding box center [263, 153] width 8 height 8
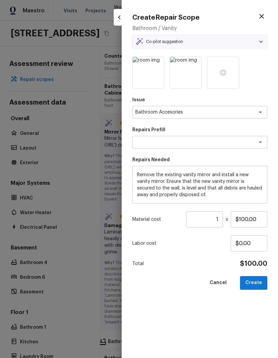
type textarea "Replace Vanity Mirror (Medium)"
click at [256, 282] on button "Create" at bounding box center [253, 283] width 27 height 14
type input "$0.00"
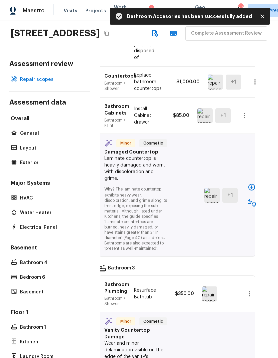
scroll to position [2720, 12]
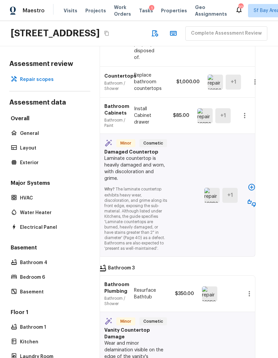
click at [249, 183] on icon "button" at bounding box center [252, 187] width 8 height 8
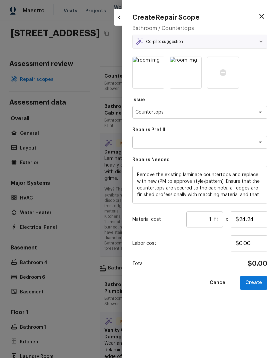
type textarea "Laminate (economy)"
click at [242, 216] on input "$24.24" at bounding box center [249, 220] width 37 height 16
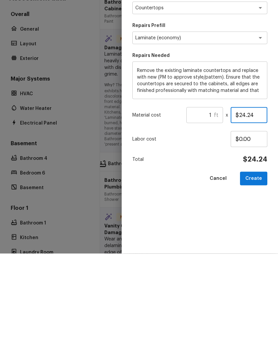
click at [246, 212] on input "$24.24" at bounding box center [249, 220] width 37 height 16
click at [256, 276] on button "Create" at bounding box center [253, 283] width 27 height 14
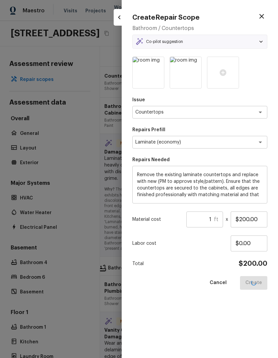
type input "$24.24"
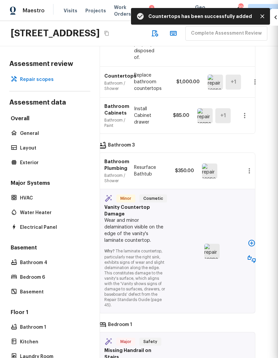
type input "$0.00"
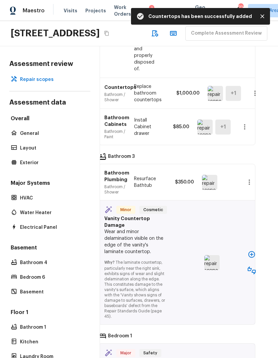
scroll to position [2921, 12]
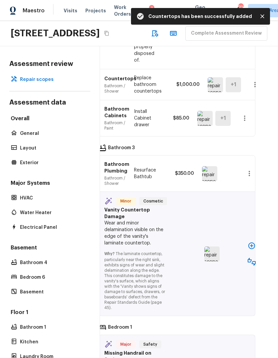
click at [249, 243] on icon "button" at bounding box center [251, 246] width 7 height 7
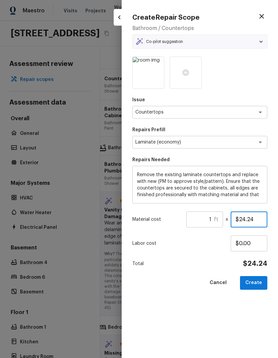
click at [239, 218] on input "$24.24" at bounding box center [249, 220] width 37 height 16
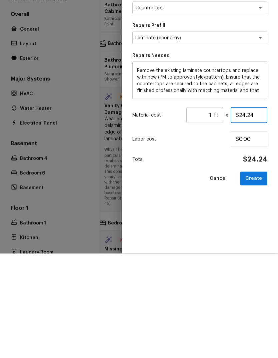
click at [241, 212] on input "$24.24" at bounding box center [249, 220] width 37 height 16
click at [254, 276] on button "Create" at bounding box center [253, 283] width 27 height 14
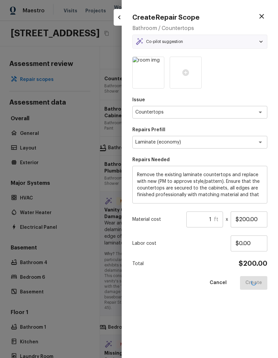
type input "$24.24"
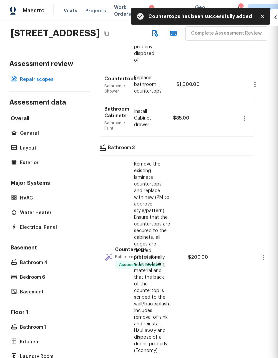
type input "$0.00"
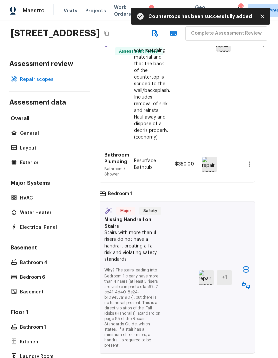
scroll to position [3135, 12]
click at [242, 265] on icon "button" at bounding box center [246, 269] width 8 height 8
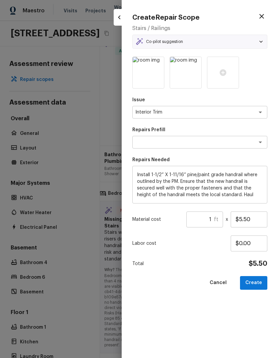
type textarea "Install Interior Handrail"
click at [237, 220] on input "$5.50" at bounding box center [249, 220] width 37 height 16
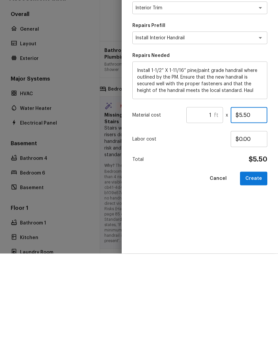
click at [243, 212] on input "$5.50" at bounding box center [249, 220] width 37 height 16
click at [246, 212] on input "$5.50" at bounding box center [249, 220] width 37 height 16
type input "$30.00"
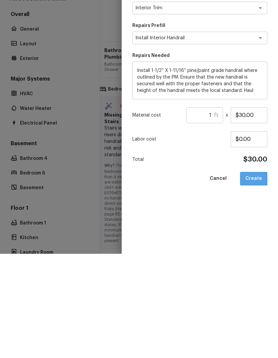
click at [255, 276] on button "Create" at bounding box center [253, 283] width 27 height 14
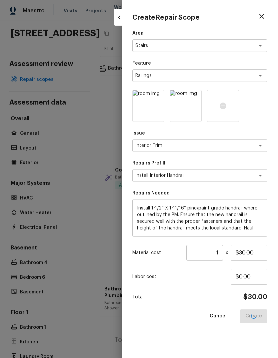
type input "$0.00"
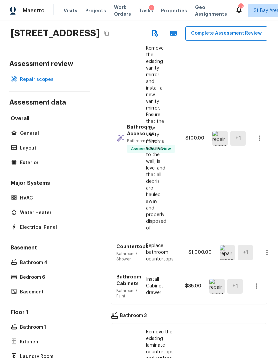
scroll to position [0, 0]
click at [185, 26] on button "Complete Assessment Review" at bounding box center [226, 33] width 82 height 14
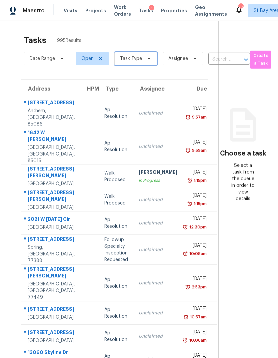
click at [137, 52] on span "Task Type" at bounding box center [135, 58] width 43 height 13
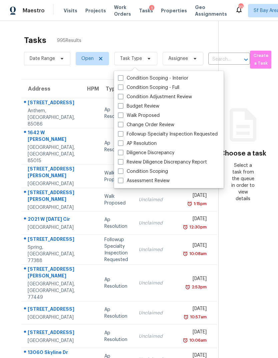
click at [160, 178] on label "Assessment Review" at bounding box center [144, 181] width 52 height 7
click at [122, 178] on input "Assessment Review" at bounding box center [120, 180] width 4 height 4
checkbox input "true"
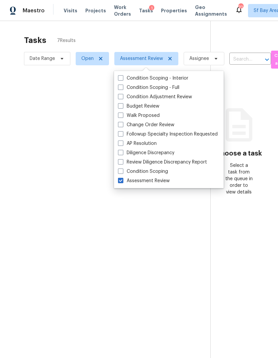
click at [20, 164] on div at bounding box center [139, 179] width 278 height 358
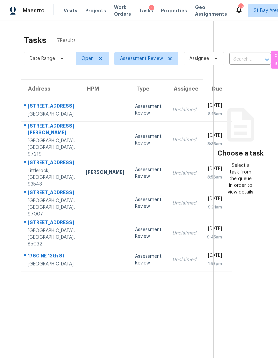
click at [10, 156] on div "Tasks 7 Results Date Range Open Assessment Review Assignee ​ Create a Task Addr…" at bounding box center [139, 200] width 278 height 358
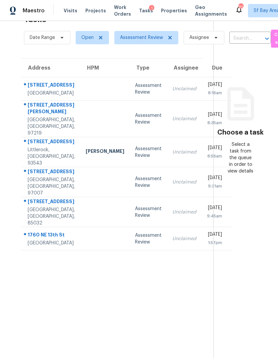
scroll to position [21, 0]
click at [81, 227] on td at bounding box center [104, 212] width 49 height 30
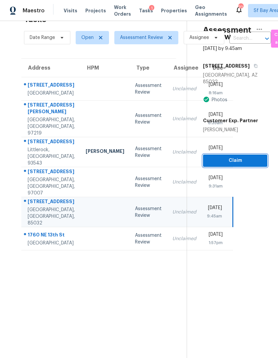
click at [244, 157] on span "Claim" at bounding box center [235, 161] width 54 height 8
click at [238, 157] on span "Claim" at bounding box center [235, 161] width 54 height 8
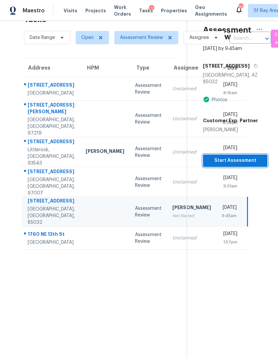
click at [243, 157] on span "Start Assessment" at bounding box center [235, 161] width 54 height 8
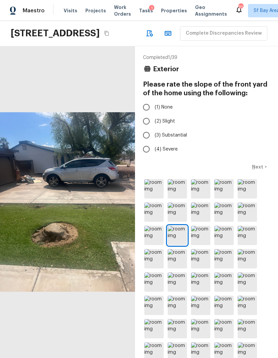
click at [166, 111] on span "(1) None" at bounding box center [164, 107] width 18 height 7
click at [153, 114] on input "(1) None" at bounding box center [146, 107] width 14 height 14
radio input "true"
click at [260, 170] on p "Next" at bounding box center [258, 167] width 13 height 7
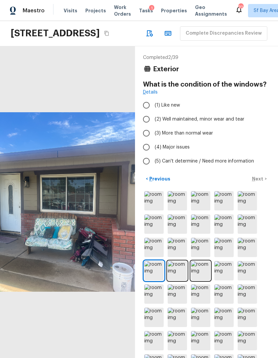
click at [182, 137] on span "(3) More than normal wear" at bounding box center [184, 133] width 58 height 7
click at [153, 140] on input "(3) More than normal wear" at bounding box center [146, 133] width 14 height 14
radio input "true"
click at [263, 182] on p "Next" at bounding box center [258, 179] width 13 height 7
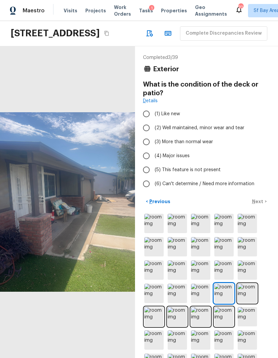
click at [208, 145] on span "(3) More than normal wear" at bounding box center [184, 142] width 58 height 7
click at [153, 149] on input "(3) More than normal wear" at bounding box center [146, 142] width 14 height 14
radio input "true"
click at [259, 205] on p "Next" at bounding box center [258, 201] width 13 height 7
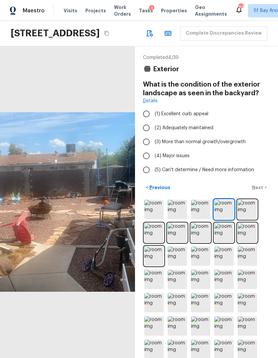
click at [213, 145] on span "(3) More than normal growth/overgrowth" at bounding box center [200, 142] width 91 height 7
click at [153, 149] on input "(3) More than normal growth/overgrowth" at bounding box center [146, 142] width 14 height 14
radio input "true"
click at [259, 191] on p "Next" at bounding box center [258, 187] width 13 height 7
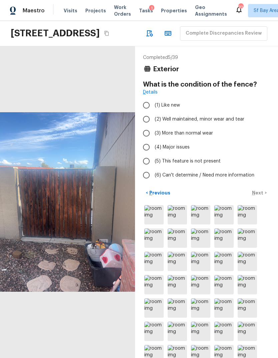
click at [193, 140] on label "(3) More than normal wear" at bounding box center [201, 133] width 125 height 14
click at [153, 140] on input "(3) More than normal wear" at bounding box center [146, 133] width 14 height 14
radio input "true"
click at [256, 196] on p "Next" at bounding box center [258, 193] width 13 height 7
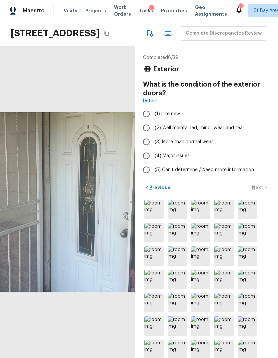
click at [210, 145] on span "(3) More than normal wear" at bounding box center [184, 142] width 58 height 7
click at [153, 149] on input "(3) More than normal wear" at bounding box center [146, 142] width 14 height 14
radio input "true"
click at [258, 191] on p "Next" at bounding box center [258, 187] width 13 height 7
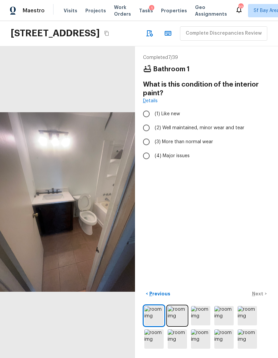
click at [226, 131] on span "(2) Well maintained, minor wear and tear" at bounding box center [200, 128] width 90 height 7
click at [153, 135] on input "(2) Well maintained, minor wear and tear" at bounding box center [146, 128] width 14 height 14
radio input "true"
click at [263, 300] on button "Next >" at bounding box center [259, 294] width 21 height 11
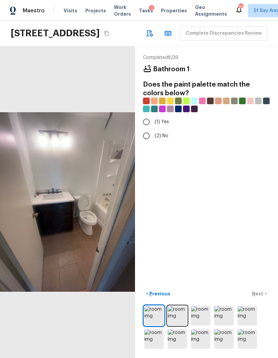
click at [164, 143] on label "(2) No" at bounding box center [201, 136] width 125 height 14
click at [153, 143] on input "(2) No" at bounding box center [146, 136] width 14 height 14
radio input "true"
click at [261, 297] on p "Next" at bounding box center [258, 294] width 13 height 7
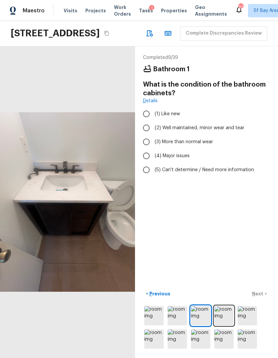
scroll to position [2, 0]
click at [206, 147] on label "(3) More than normal wear" at bounding box center [201, 142] width 125 height 14
click at [153, 147] on input "(3) More than normal wear" at bounding box center [146, 142] width 14 height 14
radio input "true"
click at [265, 300] on button "Next >" at bounding box center [259, 294] width 21 height 11
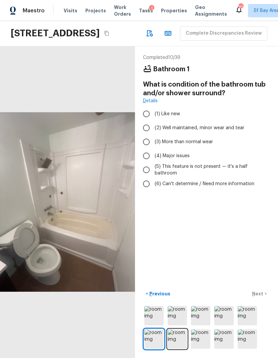
click at [224, 177] on span "(5) This feature is not present — it's a half bathroom" at bounding box center [210, 169] width 110 height 13
click at [153, 177] on input "(5) This feature is not present — it's a half bathroom" at bounding box center [146, 170] width 14 height 14
radio input "true"
click at [184, 159] on span "(4) Major issues" at bounding box center [172, 156] width 35 height 7
click at [153, 163] on input "(4) Major issues" at bounding box center [146, 156] width 14 height 14
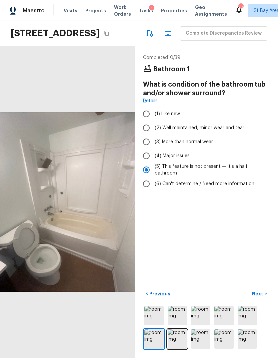
radio input "true"
click at [262, 297] on p "Next" at bounding box center [258, 294] width 13 height 7
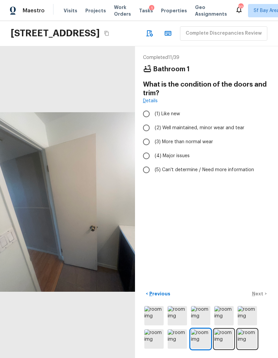
click at [209, 145] on span "(3) More than normal wear" at bounding box center [184, 142] width 58 height 7
click at [153, 149] on input "(3) More than normal wear" at bounding box center [146, 142] width 14 height 14
click at [260, 297] on p "Next" at bounding box center [258, 294] width 13 height 7
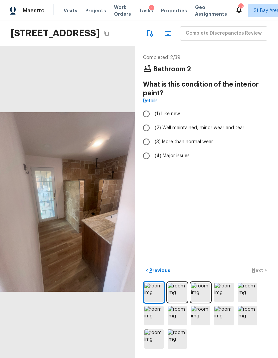
click at [226, 131] on span "(2) Well maintained, minor wear and tear" at bounding box center [200, 128] width 90 height 7
click at [153, 135] on input "(2) Well maintained, minor wear and tear" at bounding box center [146, 128] width 14 height 14
click at [260, 274] on p "Next" at bounding box center [258, 270] width 13 height 7
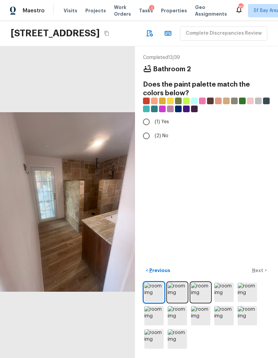
click at [157, 139] on span "(2) No" at bounding box center [162, 136] width 14 height 7
click at [153, 143] on input "(2) No" at bounding box center [146, 136] width 14 height 14
click at [263, 274] on p "Next" at bounding box center [258, 270] width 13 height 7
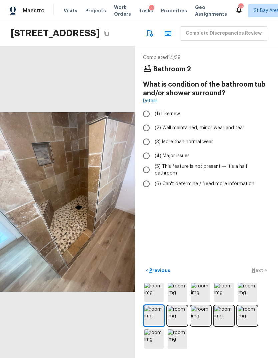
click at [210, 145] on span "(3) More than normal wear" at bounding box center [184, 142] width 58 height 7
click at [153, 149] on input "(3) More than normal wear" at bounding box center [146, 142] width 14 height 14
click at [259, 274] on p "Next" at bounding box center [258, 270] width 13 height 7
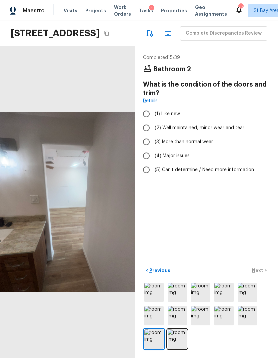
click at [212, 145] on span "(3) More than normal wear" at bounding box center [184, 142] width 58 height 7
click at [153, 149] on input "(3) More than normal wear" at bounding box center [146, 142] width 14 height 14
click at [228, 131] on span "(2) Well maintained, minor wear and tear" at bounding box center [200, 128] width 90 height 7
click at [153, 135] on input "(2) Well maintained, minor wear and tear" at bounding box center [146, 128] width 14 height 14
click at [263, 274] on p "Next" at bounding box center [258, 270] width 13 height 7
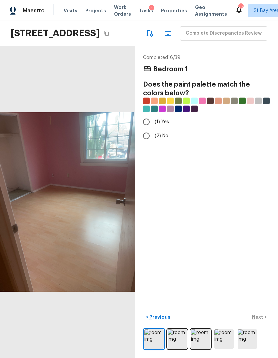
click at [170, 129] on label "(1) Yes" at bounding box center [201, 122] width 125 height 14
click at [153, 129] on input "(1) Yes" at bounding box center [146, 122] width 14 height 14
click at [261, 323] on button "Next >" at bounding box center [259, 317] width 21 height 11
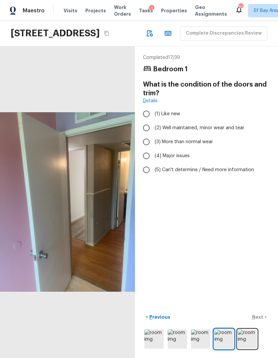
click at [235, 131] on span "(2) Well maintained, minor wear and tear" at bounding box center [200, 128] width 90 height 7
click at [153, 135] on input "(2) Well maintained, minor wear and tear" at bounding box center [146, 128] width 14 height 14
click at [261, 323] on button "Next >" at bounding box center [259, 317] width 21 height 11
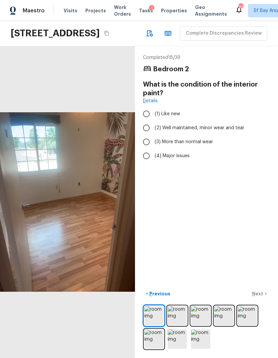
click at [226, 131] on span "(2) Well maintained, minor wear and tear" at bounding box center [200, 128] width 90 height 7
click at [153, 135] on input "(2) Well maintained, minor wear and tear" at bounding box center [146, 128] width 14 height 14
click at [205, 145] on span "(3) More than normal wear" at bounding box center [184, 142] width 58 height 7
click at [153, 149] on input "(3) More than normal wear" at bounding box center [146, 142] width 14 height 14
click at [262, 297] on p "Next" at bounding box center [258, 294] width 13 height 7
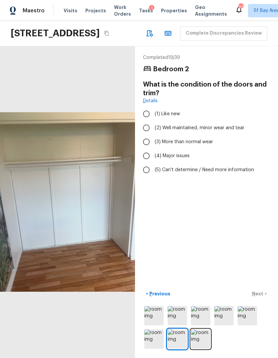
click at [190, 163] on label "(4) Major issues" at bounding box center [201, 156] width 125 height 14
click at [153, 163] on input "(4) Major issues" at bounding box center [146, 156] width 14 height 14
click at [261, 297] on p "Next" at bounding box center [258, 294] width 13 height 7
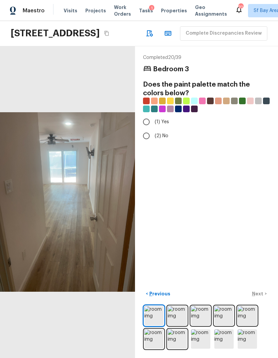
click at [167, 125] on span "(1) Yes" at bounding box center [162, 122] width 14 height 7
click at [153, 129] on input "(1) Yes" at bounding box center [146, 122] width 14 height 14
click at [258, 297] on p "Next" at bounding box center [258, 294] width 13 height 7
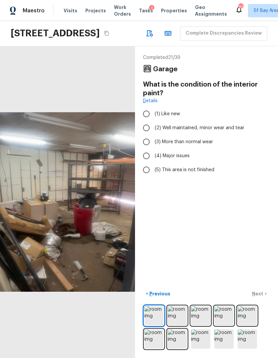
scroll to position [11, 0]
click at [193, 140] on span "(3) More than normal wear" at bounding box center [184, 142] width 58 height 7
click at [153, 140] on input "(3) More than normal wear" at bounding box center [146, 142] width 14 height 14
click at [184, 153] on span "(4) Major issues" at bounding box center [172, 156] width 35 height 7
click at [153, 153] on input "(4) Major issues" at bounding box center [146, 156] width 14 height 14
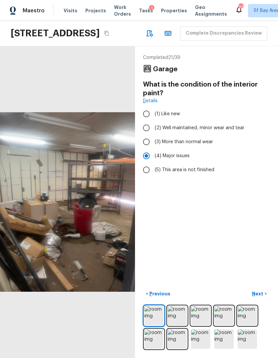
scroll to position [11, 0]
click at [261, 297] on p "Next" at bounding box center [258, 294] width 13 height 7
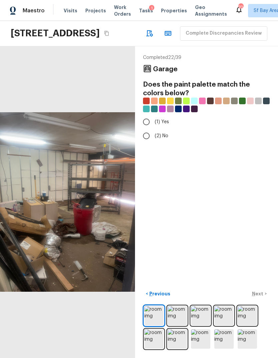
click at [147, 134] on input "(2) No" at bounding box center [146, 136] width 14 height 14
click at [261, 297] on p "Next" at bounding box center [258, 294] width 13 height 7
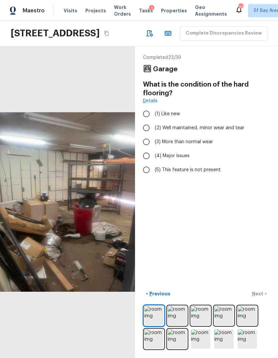
click at [196, 147] on label "(3) More than normal wear" at bounding box center [201, 142] width 125 height 14
click at [153, 147] on input "(3) More than normal wear" at bounding box center [146, 142] width 14 height 14
click at [261, 297] on p "Next" at bounding box center [258, 294] width 13 height 7
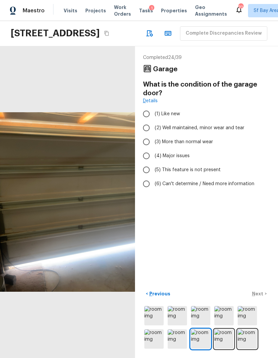
click at [203, 170] on span "(5) This feature is not present" at bounding box center [188, 170] width 66 height 7
click at [153, 170] on input "(5) This feature is not present" at bounding box center [146, 170] width 14 height 14
click at [185, 155] on span "(4) Major issues" at bounding box center [172, 156] width 35 height 7
click at [153, 155] on input "(4) Major issues" at bounding box center [146, 156] width 14 height 14
click at [258, 297] on p "Next" at bounding box center [258, 294] width 13 height 7
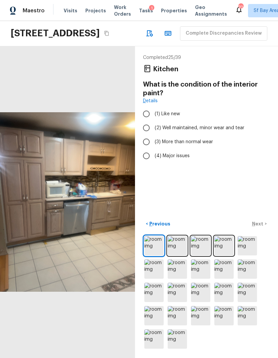
click at [201, 143] on span "(3) More than normal wear" at bounding box center [184, 142] width 58 height 7
click at [153, 143] on input "(3) More than normal wear" at bounding box center [146, 142] width 14 height 14
click at [261, 230] on button "Next >" at bounding box center [259, 224] width 21 height 11
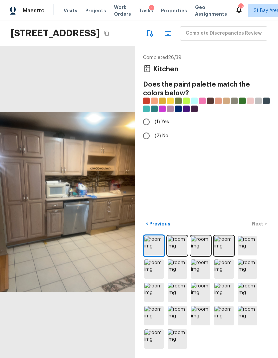
click at [153, 120] on input "(1) Yes" at bounding box center [146, 122] width 14 height 14
click at [262, 227] on p "Next" at bounding box center [258, 224] width 13 height 7
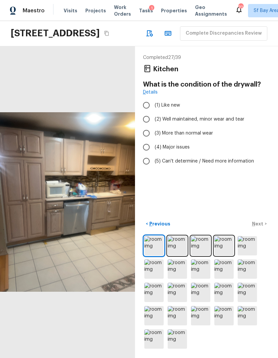
click at [203, 136] on span "(3) More than normal wear" at bounding box center [184, 133] width 58 height 7
click at [153, 136] on input "(3) More than normal wear" at bounding box center [146, 133] width 14 height 14
click at [219, 123] on span "(2) Well maintained, minor wear and tear" at bounding box center [200, 119] width 90 height 7
click at [153, 123] on input "(2) Well maintained, minor wear and tear" at bounding box center [146, 119] width 14 height 14
click at [259, 227] on p "Next" at bounding box center [258, 224] width 13 height 7
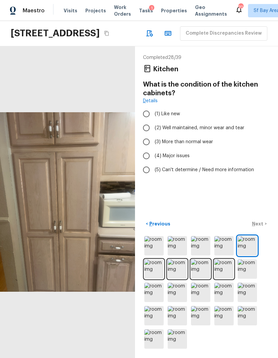
click at [202, 144] on span "(3) More than normal wear" at bounding box center [184, 142] width 58 height 7
click at [153, 144] on input "(3) More than normal wear" at bounding box center [146, 142] width 14 height 14
click at [260, 227] on p "Next" at bounding box center [258, 224] width 13 height 7
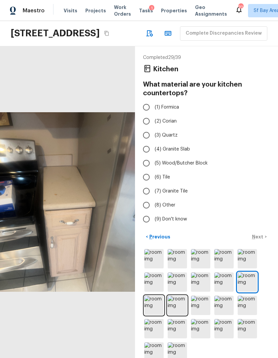
click at [179, 103] on label "(1) Formica" at bounding box center [201, 107] width 125 height 14
click at [153, 103] on input "(1) Formica" at bounding box center [146, 107] width 14 height 14
click at [258, 240] on p "Next" at bounding box center [258, 237] width 13 height 7
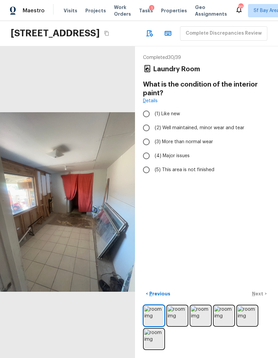
click at [187, 159] on span "(4) Major issues" at bounding box center [172, 156] width 35 height 7
click at [153, 159] on input "(4) Major issues" at bounding box center [146, 156] width 14 height 14
click at [264, 300] on button "Next >" at bounding box center [259, 294] width 21 height 11
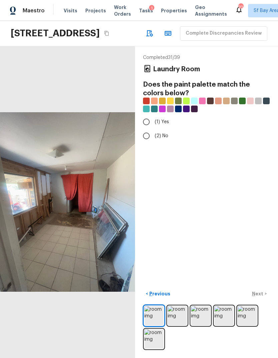
click at [146, 124] on input "(1) Yes" at bounding box center [146, 122] width 14 height 14
click at [266, 300] on button "Next >" at bounding box center [259, 294] width 21 height 11
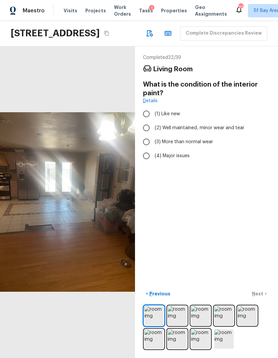
click at [147, 144] on input "(3) More than normal wear" at bounding box center [146, 142] width 14 height 14
click at [262, 297] on p "Next" at bounding box center [258, 294] width 13 height 7
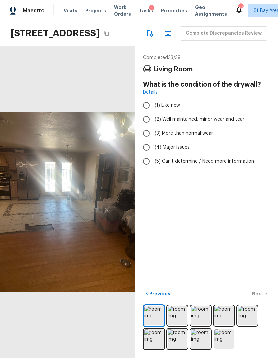
click at [183, 149] on span "(4) Major issues" at bounding box center [172, 147] width 35 height 7
click at [153, 149] on input "(4) Major issues" at bounding box center [146, 147] width 14 height 14
click at [203, 134] on span "(3) More than normal wear" at bounding box center [184, 133] width 58 height 7
click at [153, 134] on input "(3) More than normal wear" at bounding box center [146, 133] width 14 height 14
click at [262, 297] on p "Next" at bounding box center [258, 294] width 13 height 7
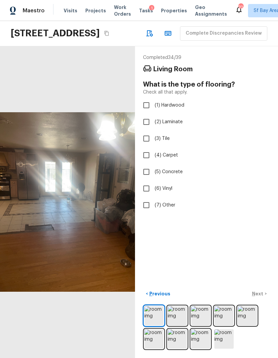
click at [146, 139] on input "(3) Tile" at bounding box center [146, 139] width 14 height 14
click at [146, 106] on input "(1) Hardwood" at bounding box center [146, 105] width 14 height 14
click at [262, 297] on p "Next" at bounding box center [258, 294] width 13 height 7
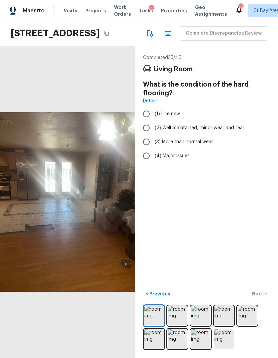
click at [146, 160] on input "(4) Major issues" at bounding box center [146, 156] width 14 height 14
click at [263, 297] on p "Next" at bounding box center [258, 294] width 13 height 7
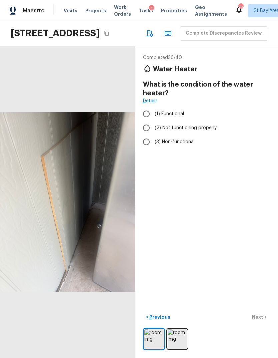
click at [192, 130] on span "(2) Not functioning properly" at bounding box center [186, 128] width 62 height 7
click at [153, 130] on input "(2) Not functioning properly" at bounding box center [146, 128] width 14 height 14
click at [262, 323] on button "Next >" at bounding box center [259, 317] width 21 height 11
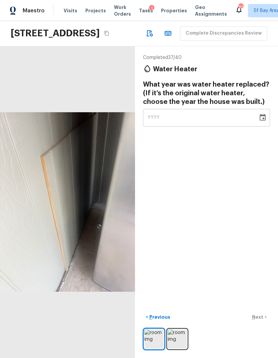
click at [206, 119] on div "YYYY" at bounding box center [201, 118] width 106 height 18
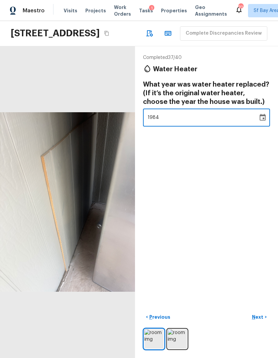
click at [246, 201] on div "Completed 37 / 40 Water Heater What year was water heater replaced? (If it’s th…" at bounding box center [206, 202] width 143 height 312
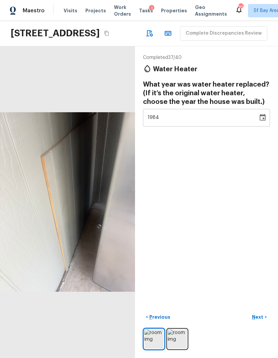
click at [262, 321] on p "Next" at bounding box center [258, 317] width 13 height 7
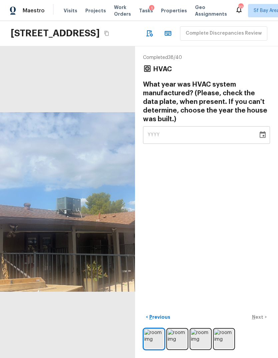
click at [213, 137] on div "YYYY" at bounding box center [201, 135] width 106 height 18
click at [201, 184] on div "Completed 38 / 40 HVAC What year was HVAC system manufactured? (Please, check t…" at bounding box center [206, 202] width 143 height 312
click at [192, 140] on div "0004" at bounding box center [201, 135] width 106 height 18
click at [207, 193] on div "Completed 38 / 40 HVAC What year was HVAC system manufactured? (Please, check t…" at bounding box center [206, 202] width 143 height 312
click at [260, 321] on p "Next" at bounding box center [258, 317] width 13 height 7
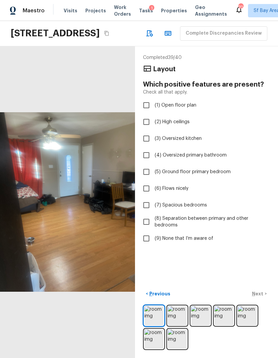
click at [174, 240] on span "(9) None that I’m aware of" at bounding box center [184, 238] width 59 height 7
click at [153, 240] on input "(9) None that I’m aware of" at bounding box center [146, 239] width 14 height 14
click at [262, 297] on p "Next" at bounding box center [258, 294] width 13 height 7
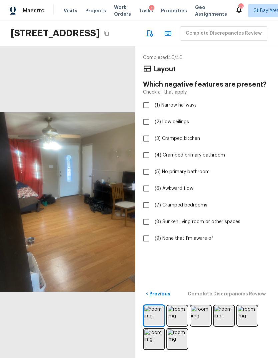
click at [182, 241] on span "(9) None that I’m aware of" at bounding box center [184, 238] width 59 height 7
click at [153, 241] on input "(9) None that I’m aware of" at bounding box center [146, 239] width 14 height 14
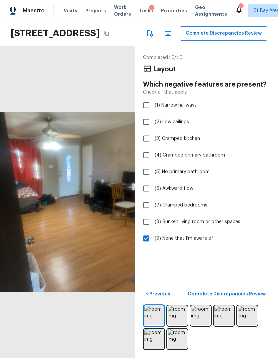
click at [259, 297] on p "Complete Discrepancies Review" at bounding box center [228, 294] width 80 height 7
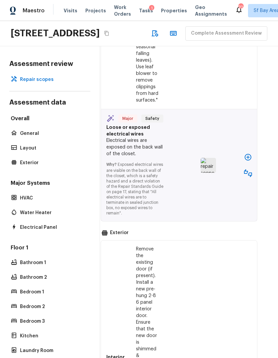
scroll to position [728, 10]
click at [247, 159] on icon "button" at bounding box center [248, 158] width 8 height 8
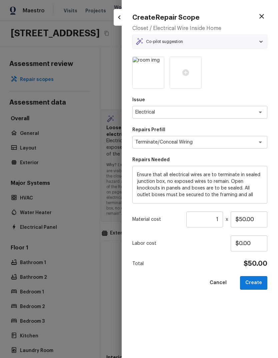
click at [254, 287] on button "Create" at bounding box center [253, 283] width 27 height 14
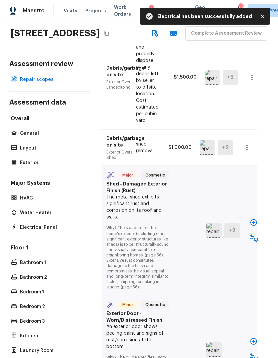
scroll to position [1445, 10]
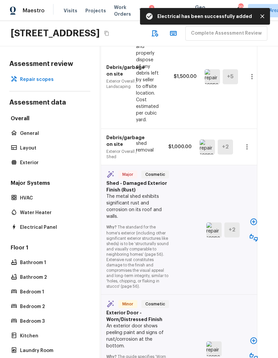
click at [252, 225] on icon "button" at bounding box center [253, 222] width 7 height 7
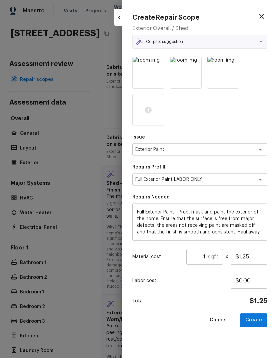
click at [208, 254] on input "1" at bounding box center [197, 257] width 22 height 16
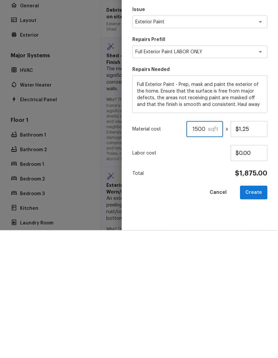
click at [257, 314] on button "Create" at bounding box center [253, 321] width 27 height 14
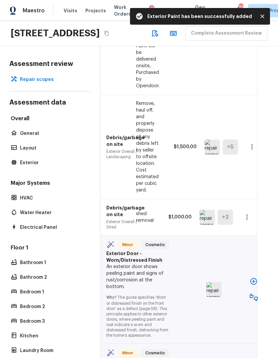
scroll to position [1638, 10]
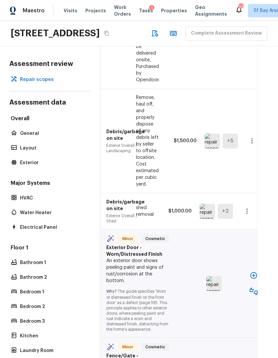
click at [254, 272] on icon "button" at bounding box center [254, 276] width 8 height 8
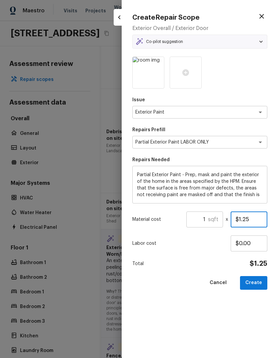
click at [255, 221] on input "$1.25" at bounding box center [249, 220] width 37 height 16
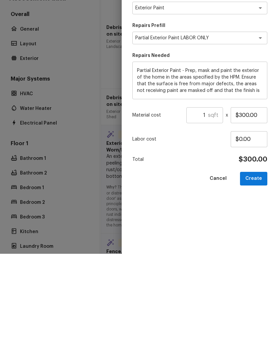
click at [257, 276] on button "Create" at bounding box center [253, 283] width 27 height 14
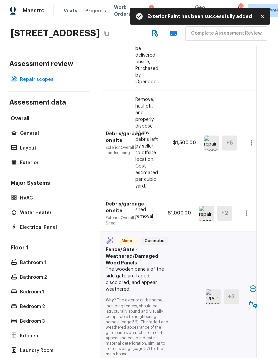
scroll to position [1941, 10]
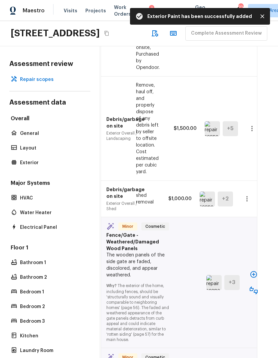
click at [252, 271] on icon "button" at bounding box center [253, 274] width 7 height 7
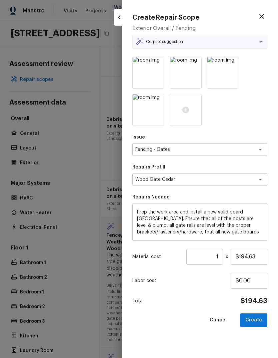
click at [253, 319] on button "Create" at bounding box center [253, 321] width 27 height 14
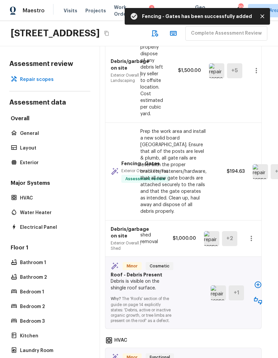
scroll to position [2020, 4]
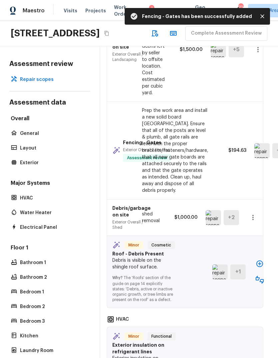
click at [258, 260] on icon "button" at bounding box center [260, 264] width 8 height 8
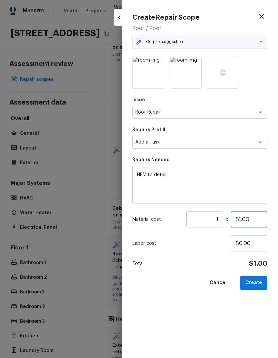
click at [255, 215] on input "$1.00" at bounding box center [249, 220] width 37 height 16
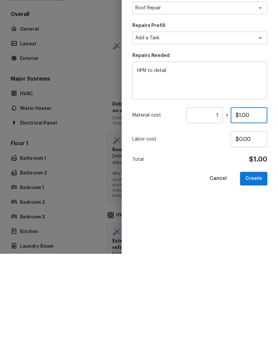
click at [245, 212] on input "$1.00" at bounding box center [249, 220] width 37 height 16
click at [255, 276] on button "Create" at bounding box center [253, 283] width 27 height 14
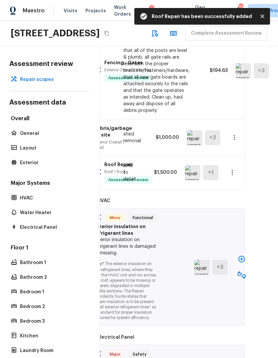
scroll to position [2101, 17]
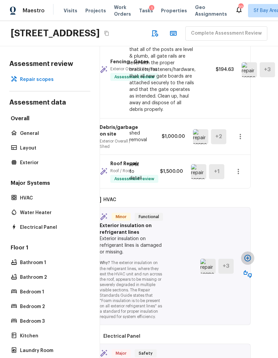
click at [247, 255] on icon "button" at bounding box center [247, 258] width 7 height 7
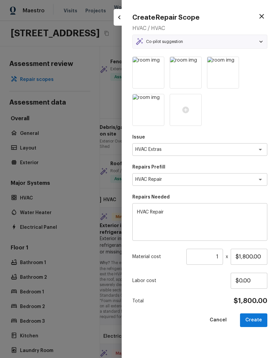
click at [255, 319] on button "Create" at bounding box center [253, 321] width 27 height 14
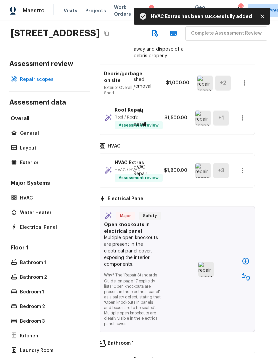
scroll to position [2165, 12]
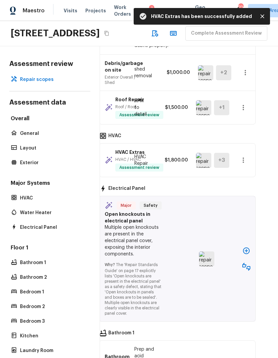
click at [242, 247] on icon "button" at bounding box center [246, 251] width 8 height 8
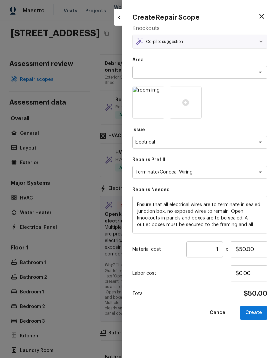
click at [258, 310] on button "Create" at bounding box center [253, 313] width 27 height 14
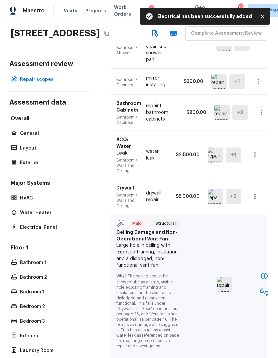
scroll to position [2587, 0]
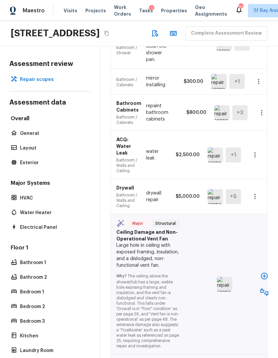
click at [261, 272] on icon "button" at bounding box center [264, 276] width 8 height 8
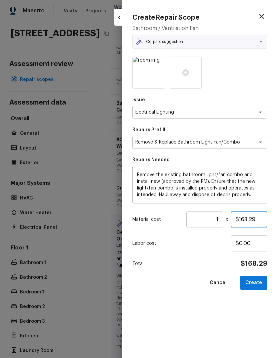
click at [260, 216] on input "$168.29" at bounding box center [249, 220] width 37 height 16
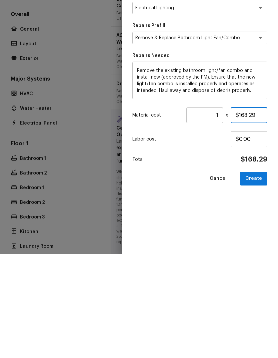
click at [248, 212] on input "$168.29" at bounding box center [249, 220] width 37 height 16
click at [247, 212] on input "$168.29" at bounding box center [249, 220] width 37 height 16
click at [257, 276] on button "Create" at bounding box center [253, 283] width 27 height 14
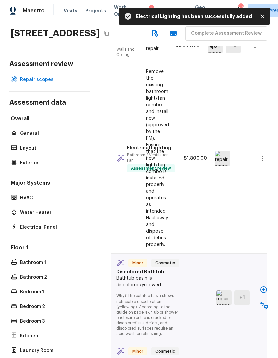
scroll to position [2746, 0]
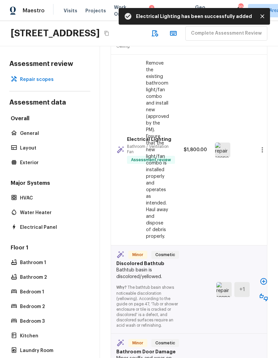
click at [263, 278] on icon "button" at bounding box center [264, 282] width 8 height 8
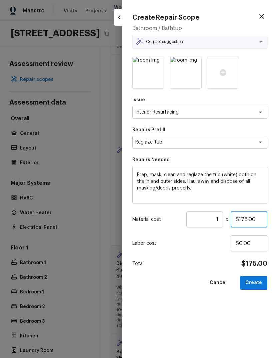
click at [245, 215] on input "$175.00" at bounding box center [249, 220] width 37 height 16
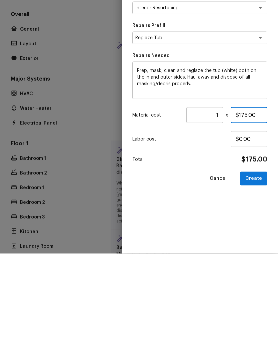
click at [245, 212] on input "$175.00" at bounding box center [249, 220] width 37 height 16
click at [256, 276] on button "Create" at bounding box center [253, 283] width 27 height 14
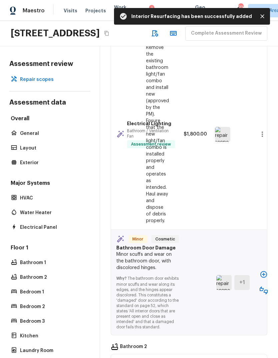
scroll to position [2848, 0]
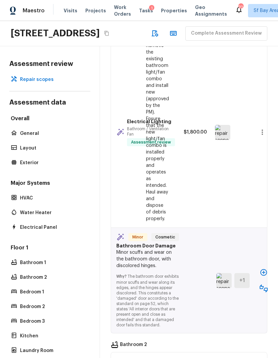
click at [263, 269] on icon "button" at bounding box center [263, 272] width 7 height 7
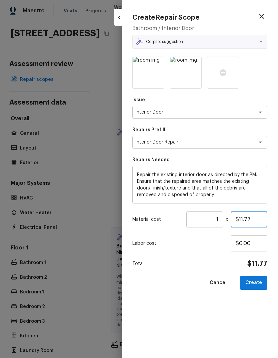
click at [255, 218] on input "$11.77" at bounding box center [249, 220] width 37 height 16
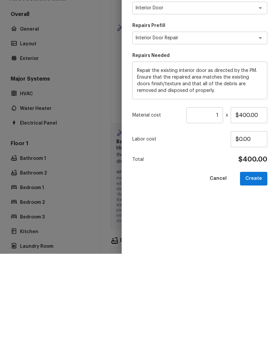
click at [259, 276] on button "Create" at bounding box center [253, 283] width 27 height 14
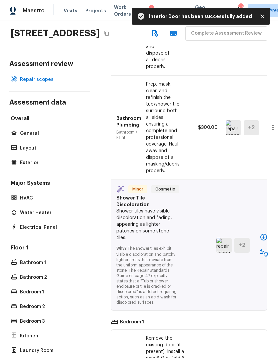
scroll to position [3371, 0]
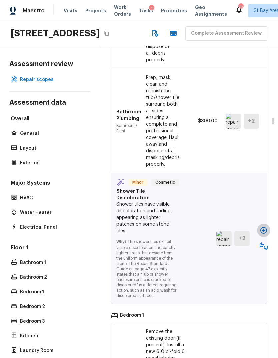
click at [266, 227] on icon "button" at bounding box center [264, 231] width 8 height 8
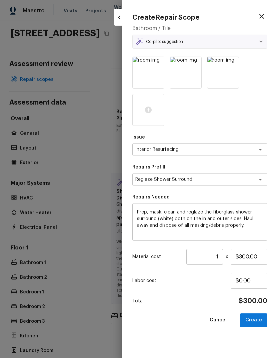
click at [253, 319] on button "Create" at bounding box center [253, 321] width 27 height 14
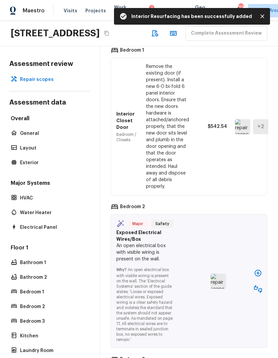
scroll to position [3607, 0]
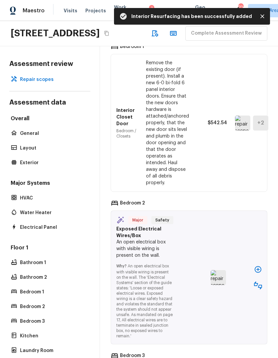
click at [256, 266] on icon "button" at bounding box center [258, 269] width 7 height 7
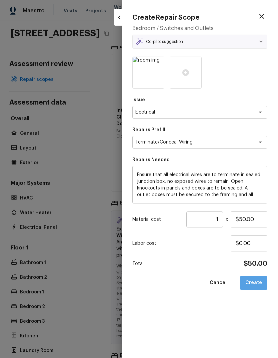
click at [256, 283] on button "Create" at bounding box center [253, 283] width 27 height 14
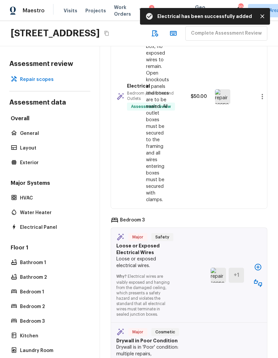
scroll to position [3856, 0]
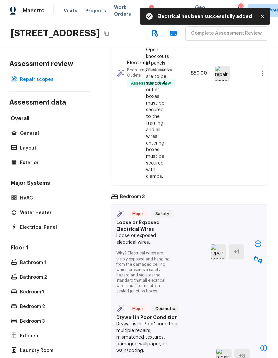
click at [256, 241] on icon "button" at bounding box center [258, 244] width 7 height 7
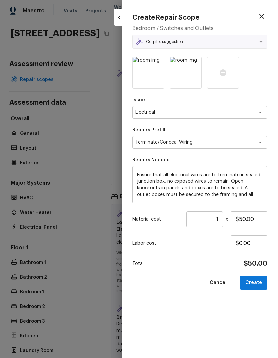
click at [256, 283] on button "Create" at bounding box center [253, 283] width 27 height 14
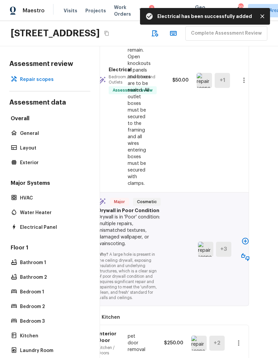
scroll to position [4094, 9]
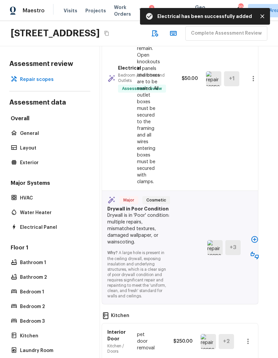
click at [256, 236] on icon "button" at bounding box center [255, 240] width 8 height 8
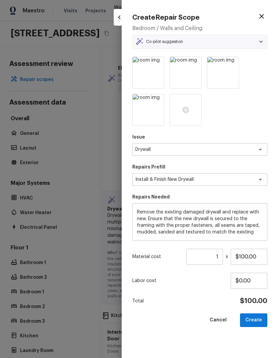
click at [217, 258] on input "1" at bounding box center [204, 257] width 37 height 16
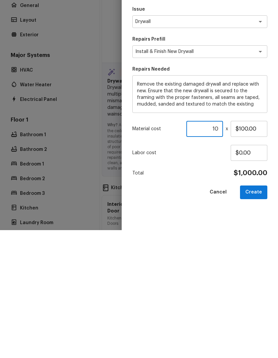
click at [259, 314] on button "Create" at bounding box center [253, 321] width 27 height 14
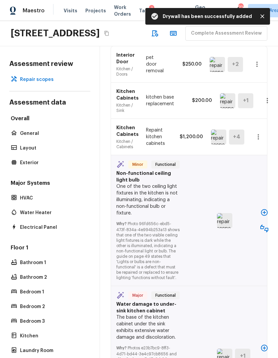
scroll to position [4502, 0]
click at [264, 209] on icon "button" at bounding box center [264, 212] width 7 height 7
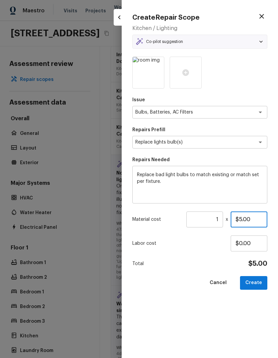
click at [255, 217] on input "$5.00" at bounding box center [249, 220] width 37 height 16
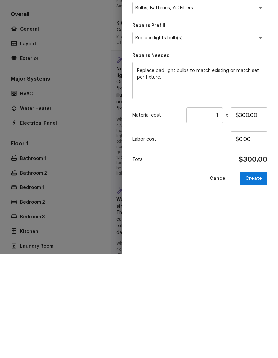
click at [260, 276] on button "Create" at bounding box center [253, 283] width 27 height 14
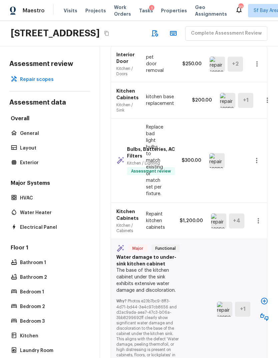
click at [263, 297] on icon "button" at bounding box center [264, 301] width 8 height 8
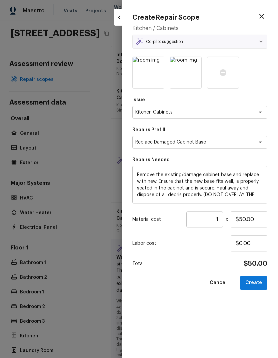
click at [256, 280] on button "Create" at bounding box center [253, 283] width 27 height 14
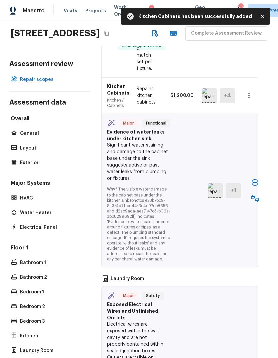
scroll to position [4740, 9]
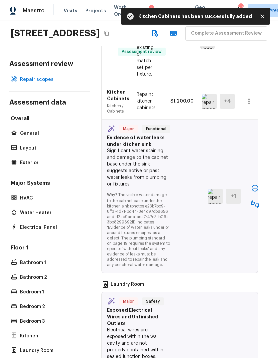
click at [257, 184] on icon "button" at bounding box center [255, 188] width 8 height 8
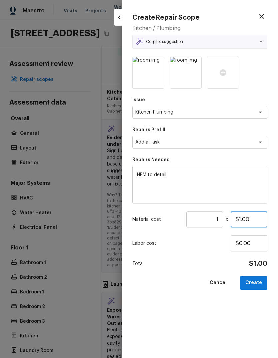
click at [258, 218] on input "$1.00" at bounding box center [249, 220] width 37 height 16
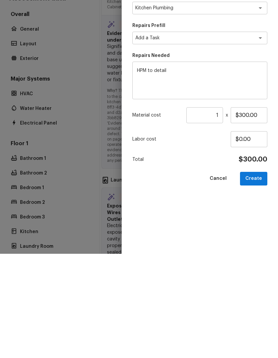
click at [260, 276] on button "Create" at bounding box center [253, 283] width 27 height 14
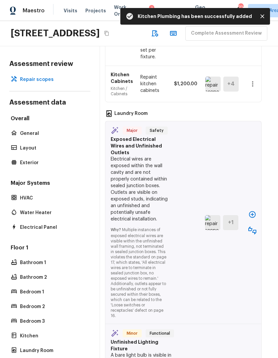
scroll to position [4790, 6]
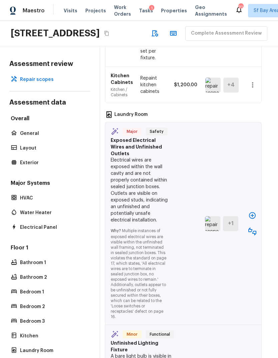
click at [249, 212] on icon "button" at bounding box center [252, 215] width 7 height 7
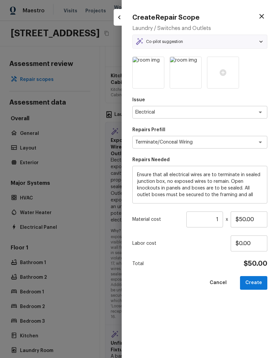
click at [253, 279] on button "Create" at bounding box center [253, 283] width 27 height 14
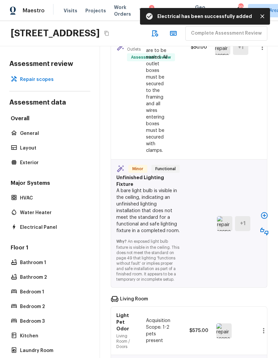
scroll to position [4977, 0]
click at [263, 211] on icon "button" at bounding box center [264, 215] width 8 height 8
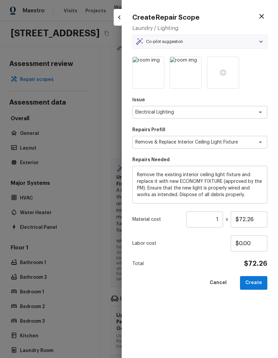
click at [258, 281] on button "Create" at bounding box center [253, 283] width 27 height 14
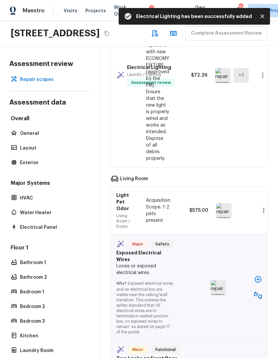
scroll to position [5154, 0]
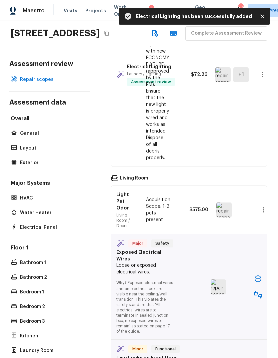
click at [255, 275] on icon "button" at bounding box center [258, 279] width 8 height 8
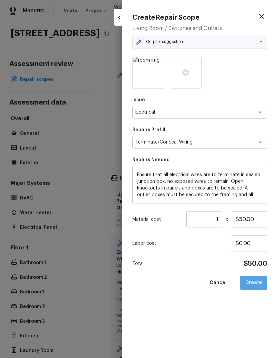
click at [256, 277] on button "Create" at bounding box center [253, 283] width 27 height 14
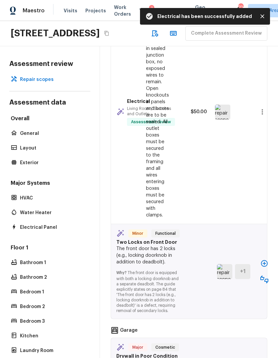
scroll to position [5388, 0]
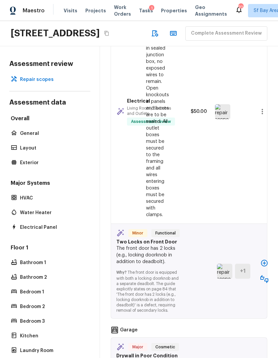
click at [262, 259] on icon "button" at bounding box center [264, 263] width 8 height 8
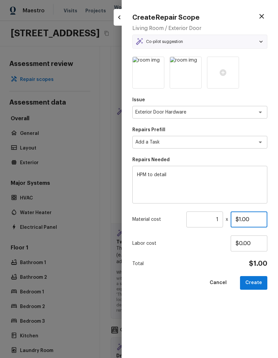
click at [254, 215] on input "$1.00" at bounding box center [249, 220] width 37 height 16
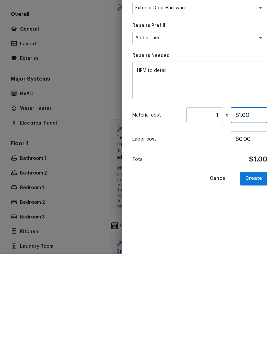
click at [245, 212] on input "$1.00" at bounding box center [249, 220] width 37 height 16
click at [244, 212] on input "$1.00" at bounding box center [249, 220] width 37 height 16
click at [254, 276] on button "Create" at bounding box center [253, 283] width 27 height 14
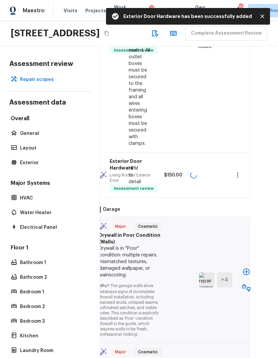
scroll to position [5468, 19]
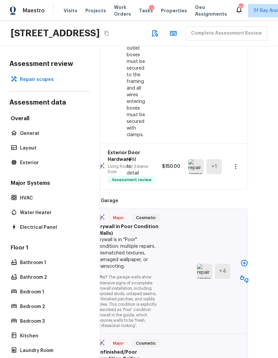
click at [242, 259] on icon "button" at bounding box center [244, 263] width 8 height 8
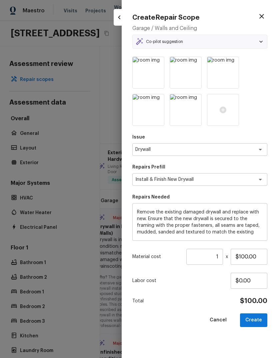
click at [222, 256] on input "1" at bounding box center [204, 257] width 37 height 16
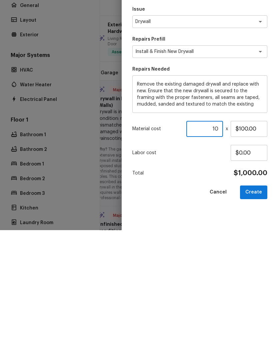
click at [257, 314] on button "Create" at bounding box center [253, 321] width 27 height 14
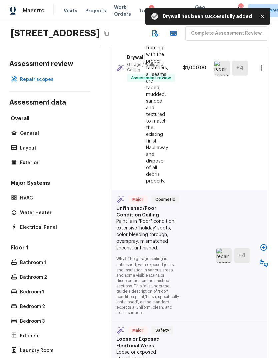
scroll to position [5731, 0]
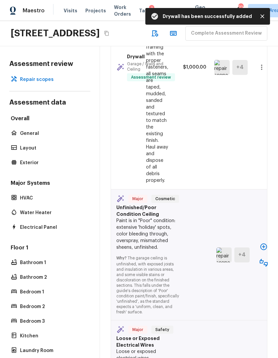
click at [261, 243] on icon "button" at bounding box center [264, 247] width 8 height 8
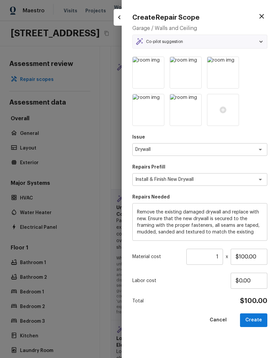
click at [220, 256] on input "1" at bounding box center [204, 257] width 37 height 16
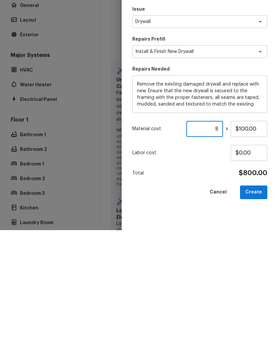
click at [259, 314] on button "Create" at bounding box center [253, 321] width 27 height 14
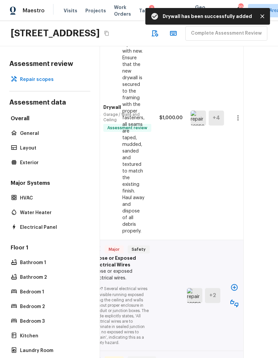
scroll to position [5927, 24]
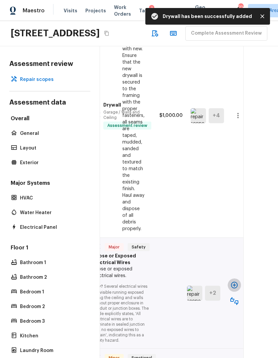
click at [236, 279] on button "button" at bounding box center [234, 285] width 13 height 13
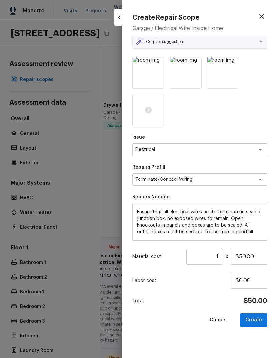
click at [258, 318] on button "Create" at bounding box center [253, 321] width 27 height 14
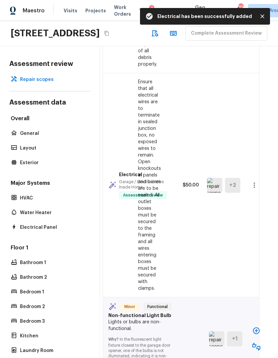
scroll to position [6109, 6]
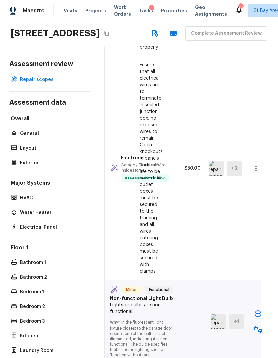
click at [257, 310] on icon "button" at bounding box center [258, 314] width 8 height 8
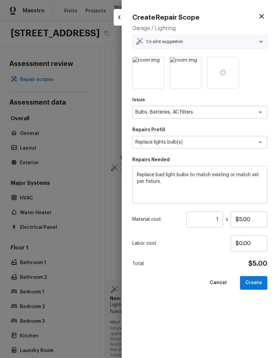
click at [255, 279] on button "Create" at bounding box center [253, 283] width 27 height 14
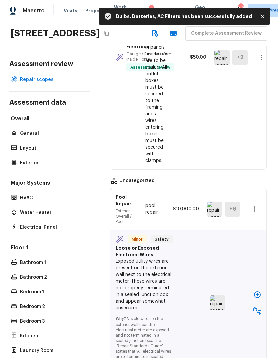
scroll to position [6304, 0]
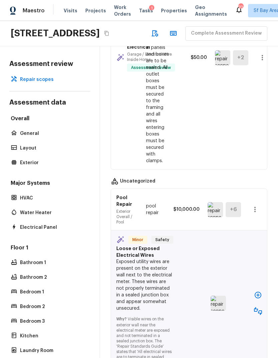
click at [257, 291] on icon "button" at bounding box center [258, 295] width 8 height 8
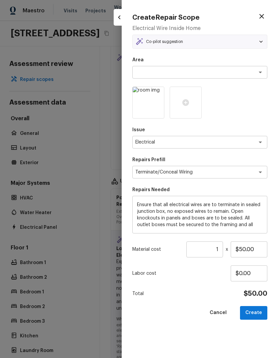
click at [255, 309] on button "Create" at bounding box center [253, 313] width 27 height 14
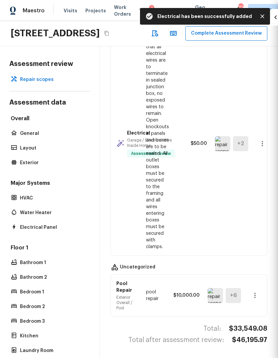
scroll to position [6161, 0]
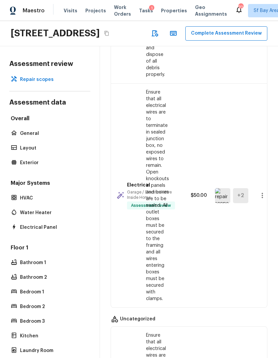
click at [185, 26] on button "Complete Assessment Review" at bounding box center [226, 33] width 82 height 14
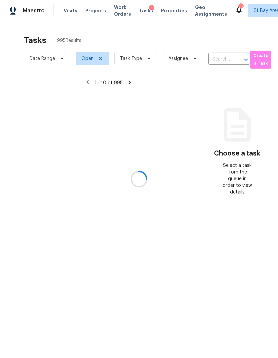
click at [154, 57] on div at bounding box center [139, 179] width 278 height 358
click at [144, 34] on div at bounding box center [139, 179] width 278 height 358
click at [140, 36] on div at bounding box center [139, 179] width 278 height 358
click at [136, 37] on div at bounding box center [139, 179] width 278 height 358
click at [138, 33] on div at bounding box center [139, 179] width 278 height 358
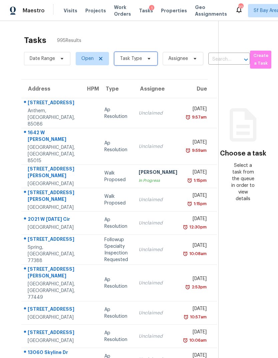
click at [141, 55] on span "Task Type" at bounding box center [131, 58] width 22 height 7
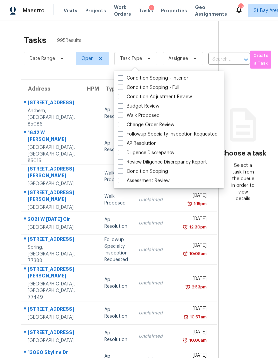
click at [153, 178] on label "Assessment Review" at bounding box center [144, 181] width 52 height 7
click at [122, 178] on input "Assessment Review" at bounding box center [120, 180] width 4 height 4
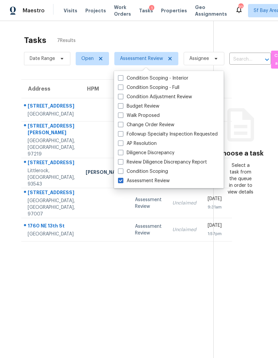
click at [86, 276] on section "Tasks 7 Results Date Range Open Assessment Review Assignee ​ Create a Task Addr…" at bounding box center [112, 206] width 203 height 348
